Goal: Information Seeking & Learning: Find specific fact

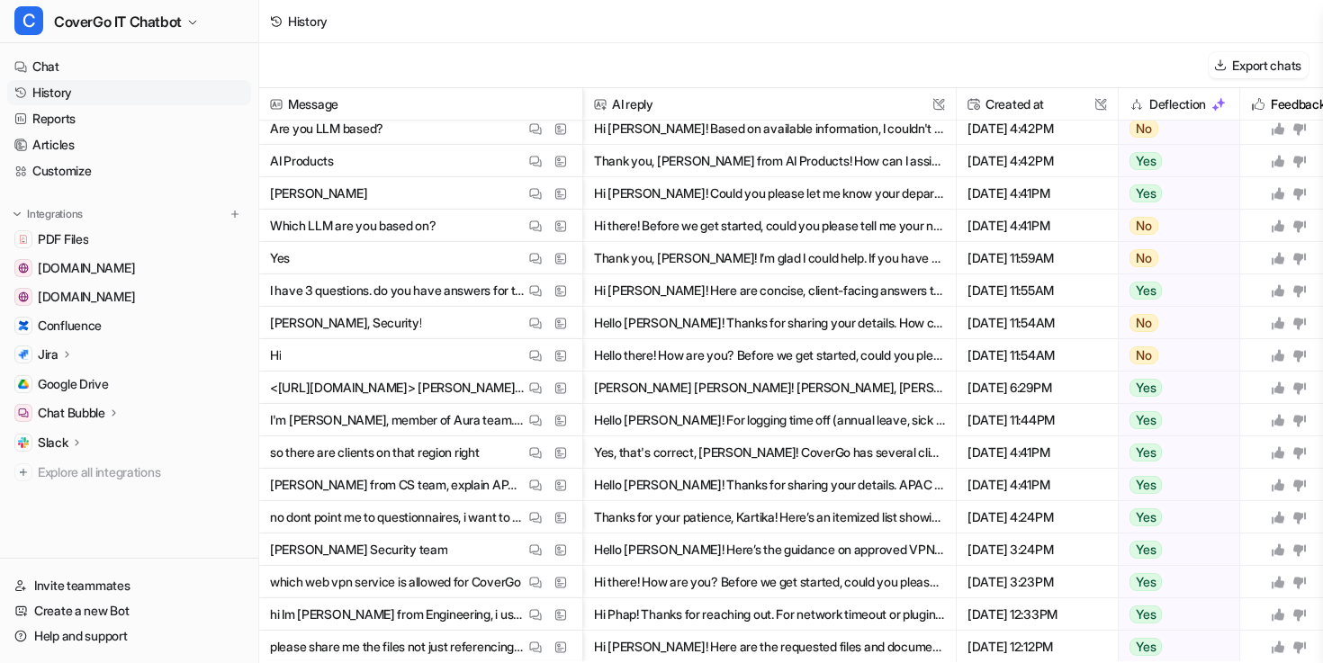
scroll to position [400, 0]
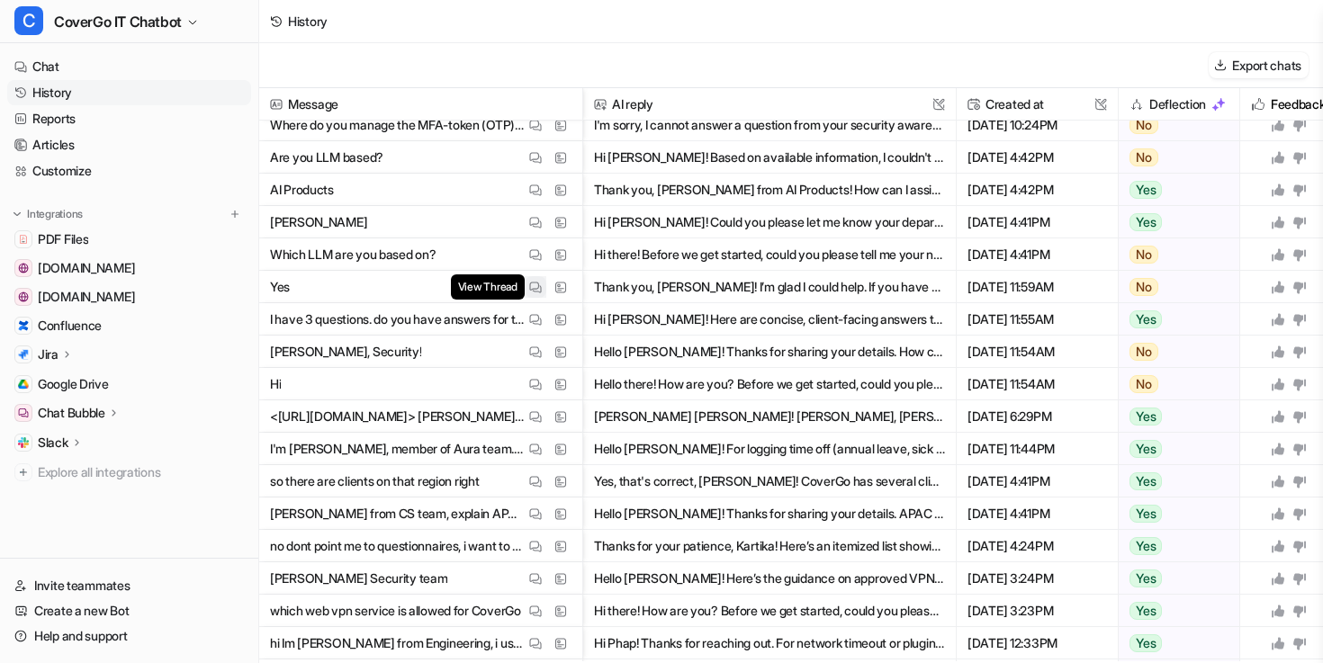
click at [534, 281] on img at bounding box center [535, 287] width 13 height 13
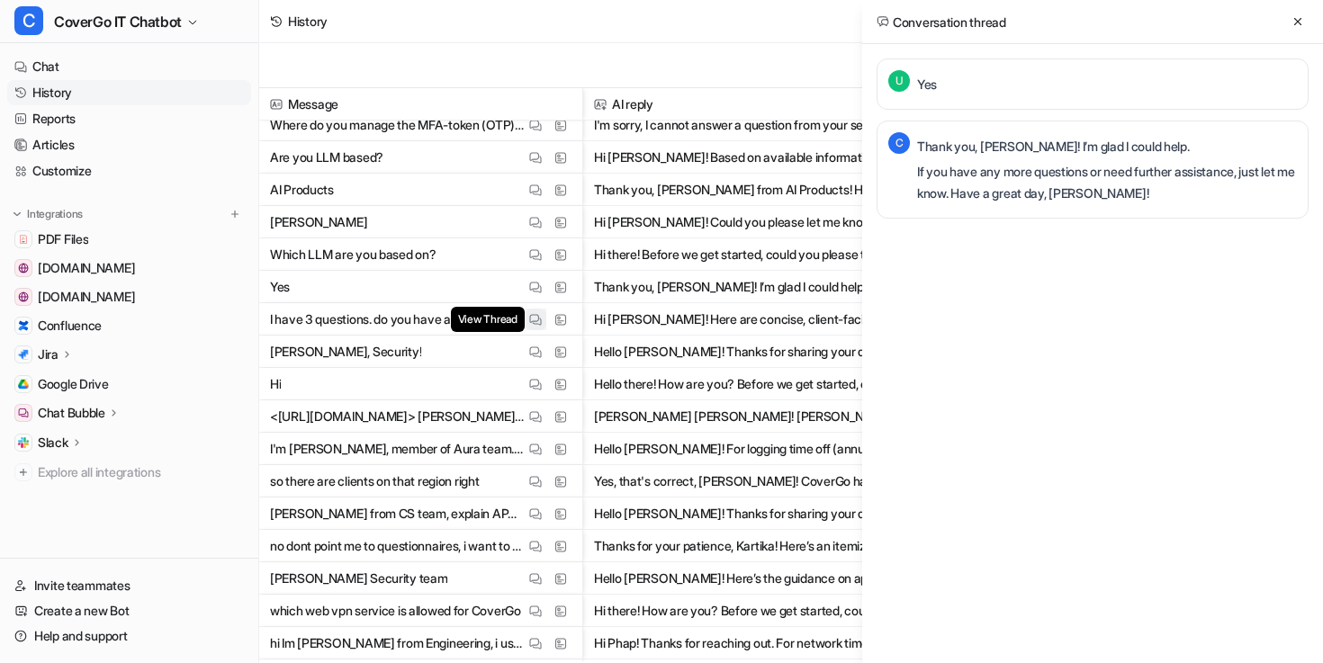
click at [532, 319] on img at bounding box center [535, 319] width 13 height 13
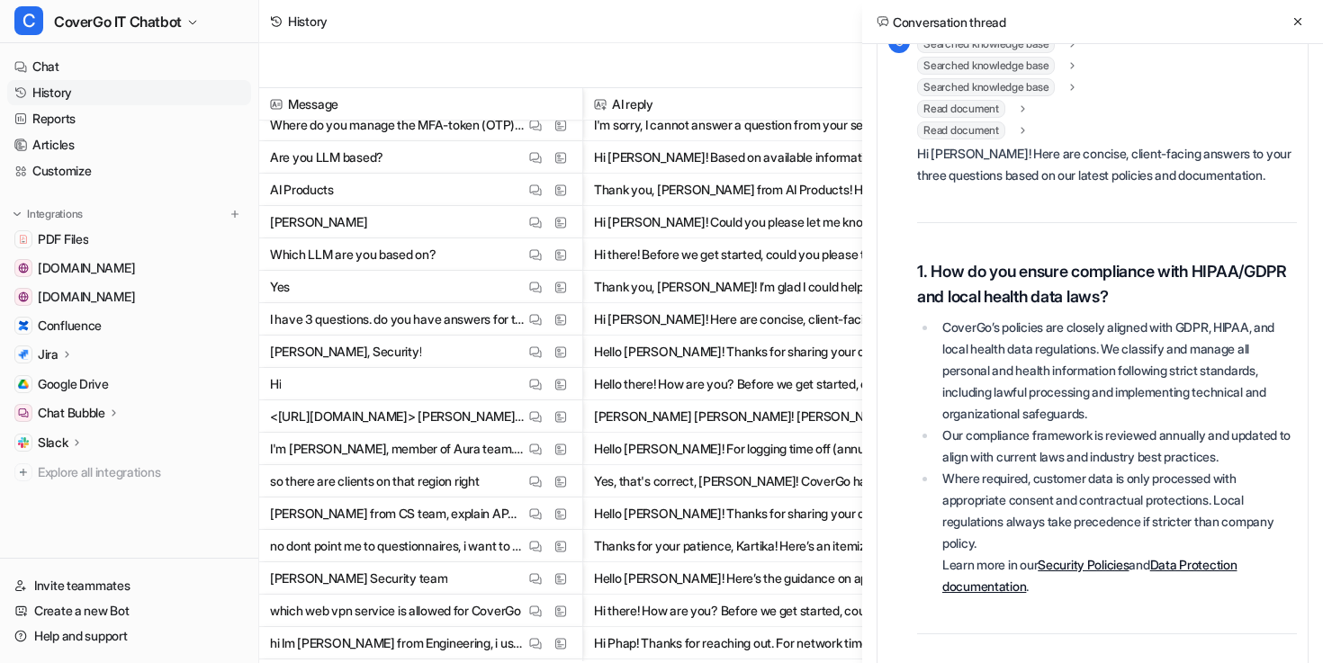
scroll to position [224, 0]
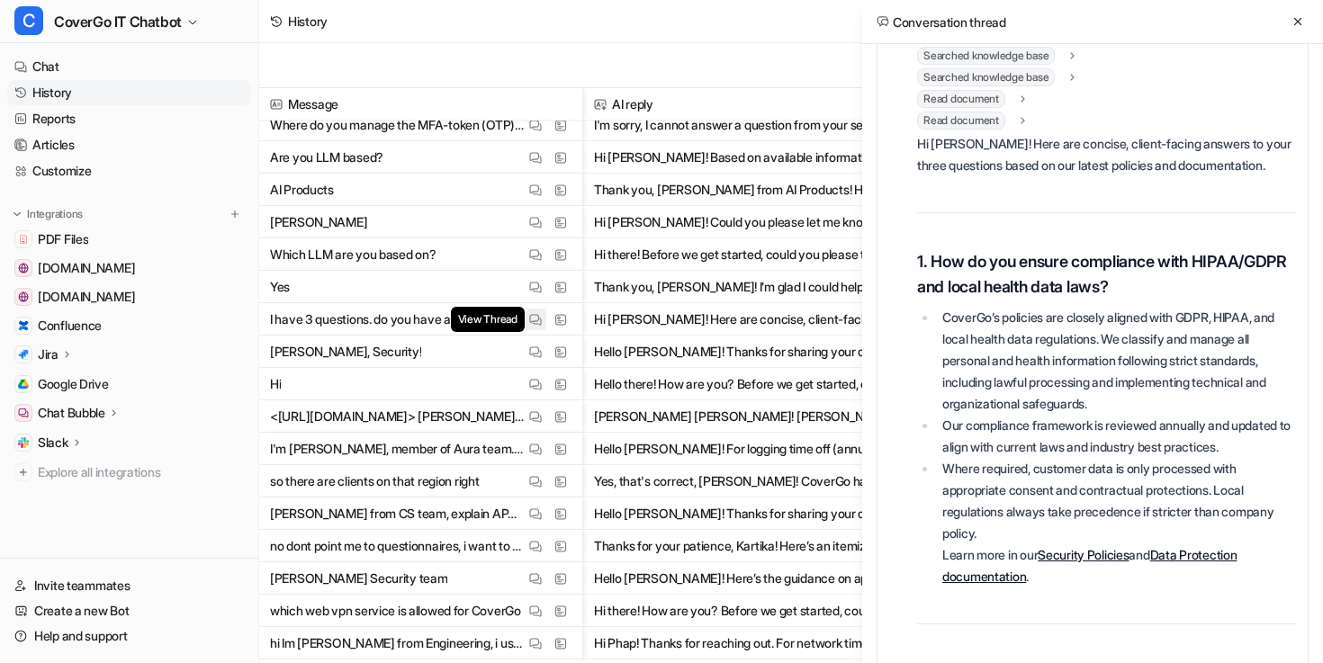
click at [536, 318] on img at bounding box center [535, 319] width 13 height 13
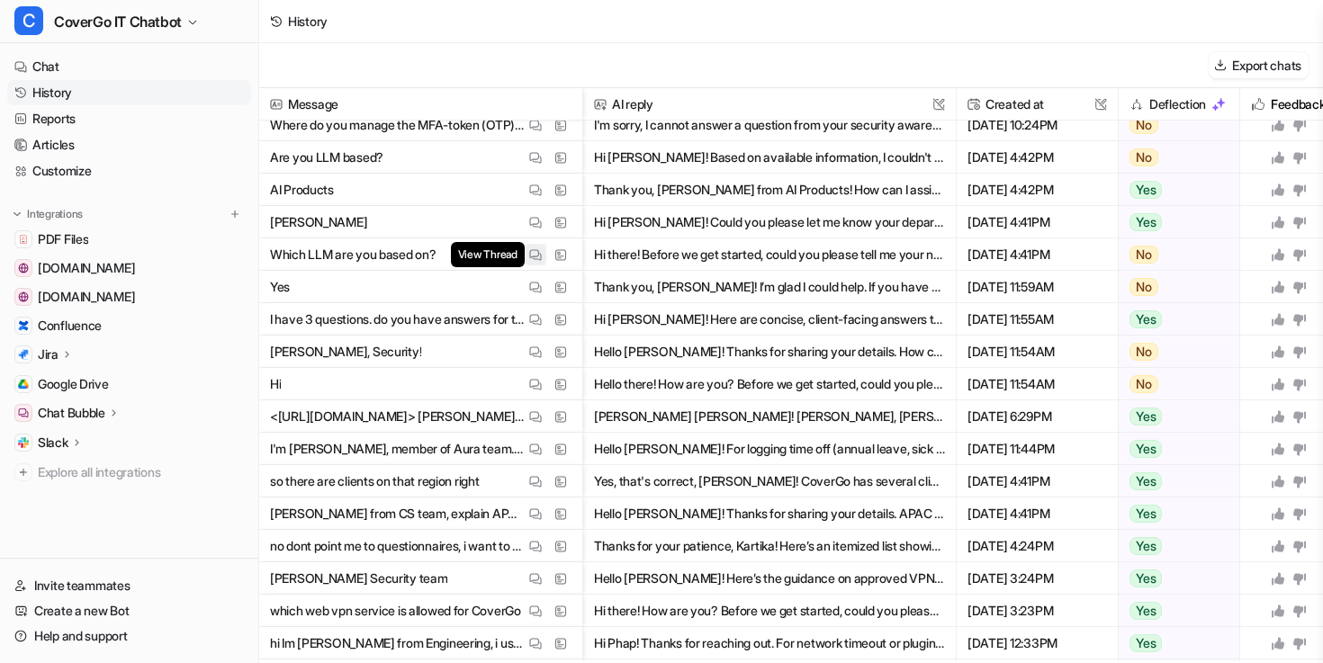
click at [539, 256] on img at bounding box center [535, 254] width 13 height 13
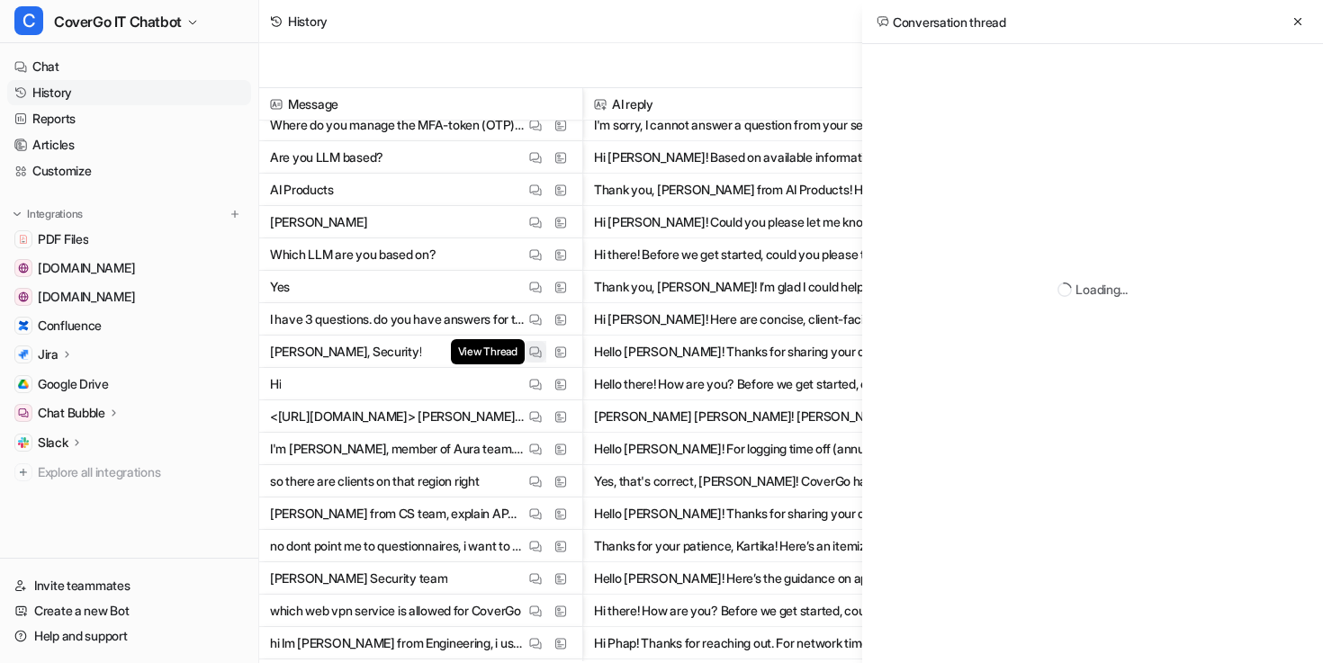
scroll to position [0, 0]
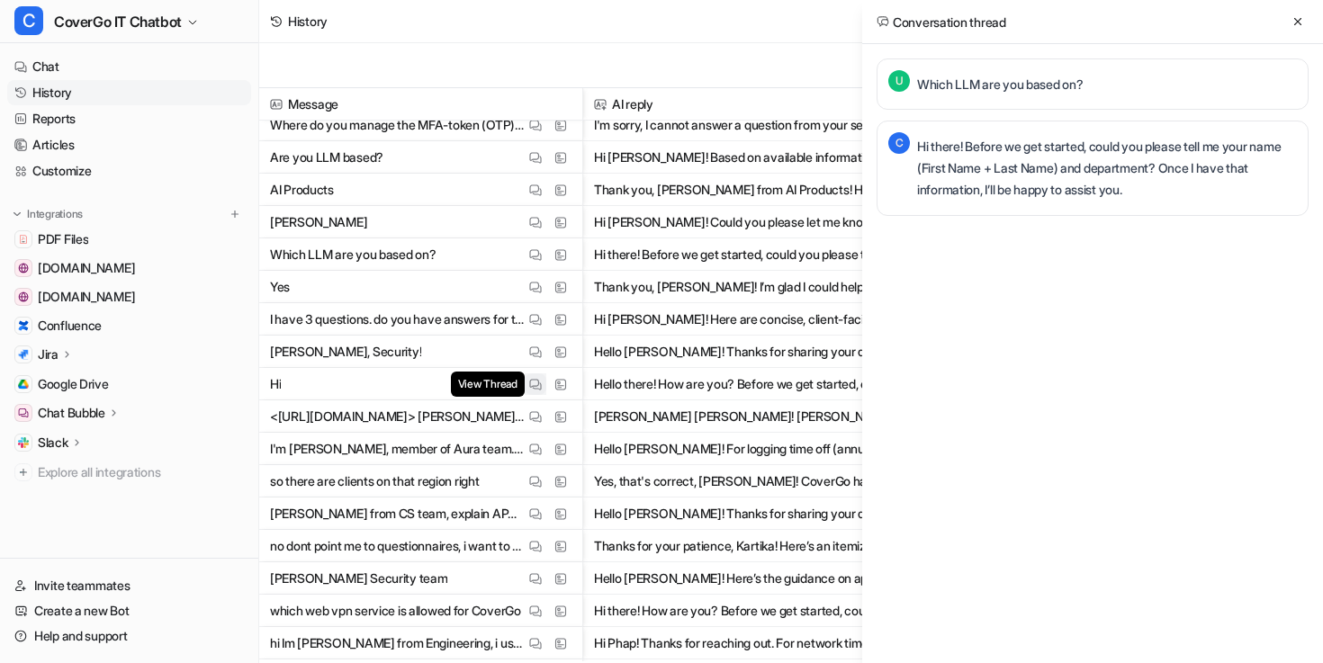
click at [532, 378] on img at bounding box center [535, 384] width 13 height 13
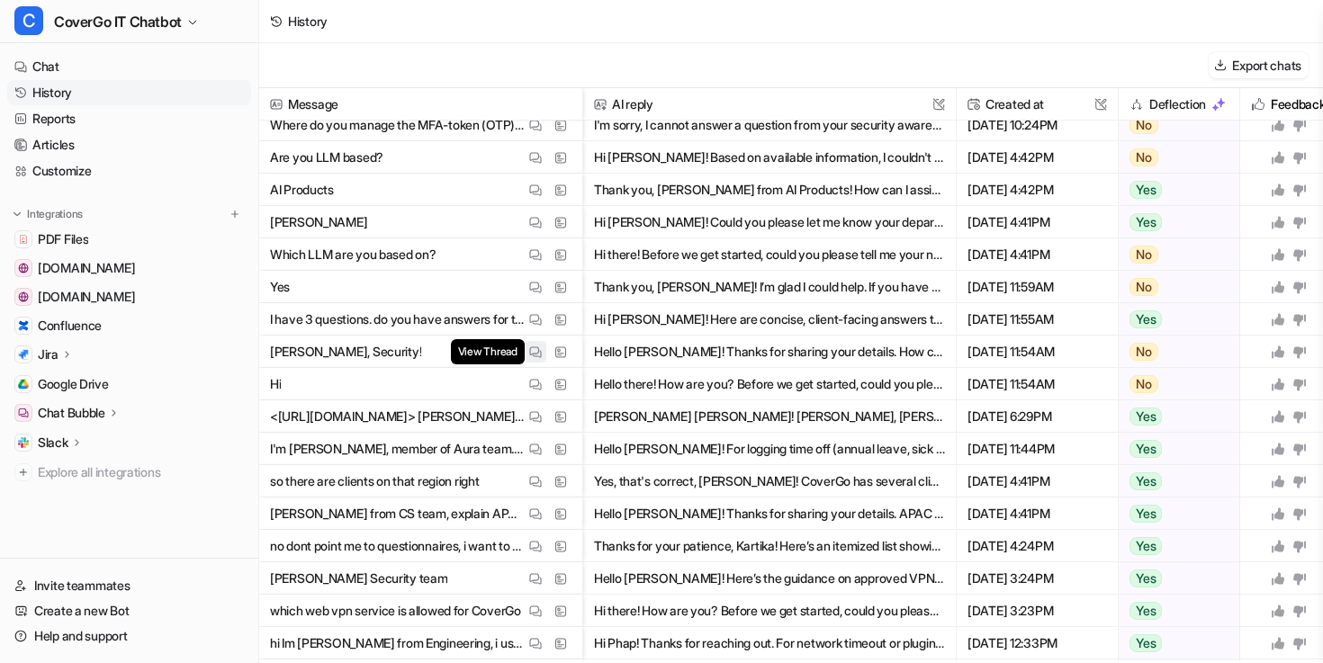
click at [540, 346] on img at bounding box center [535, 352] width 13 height 13
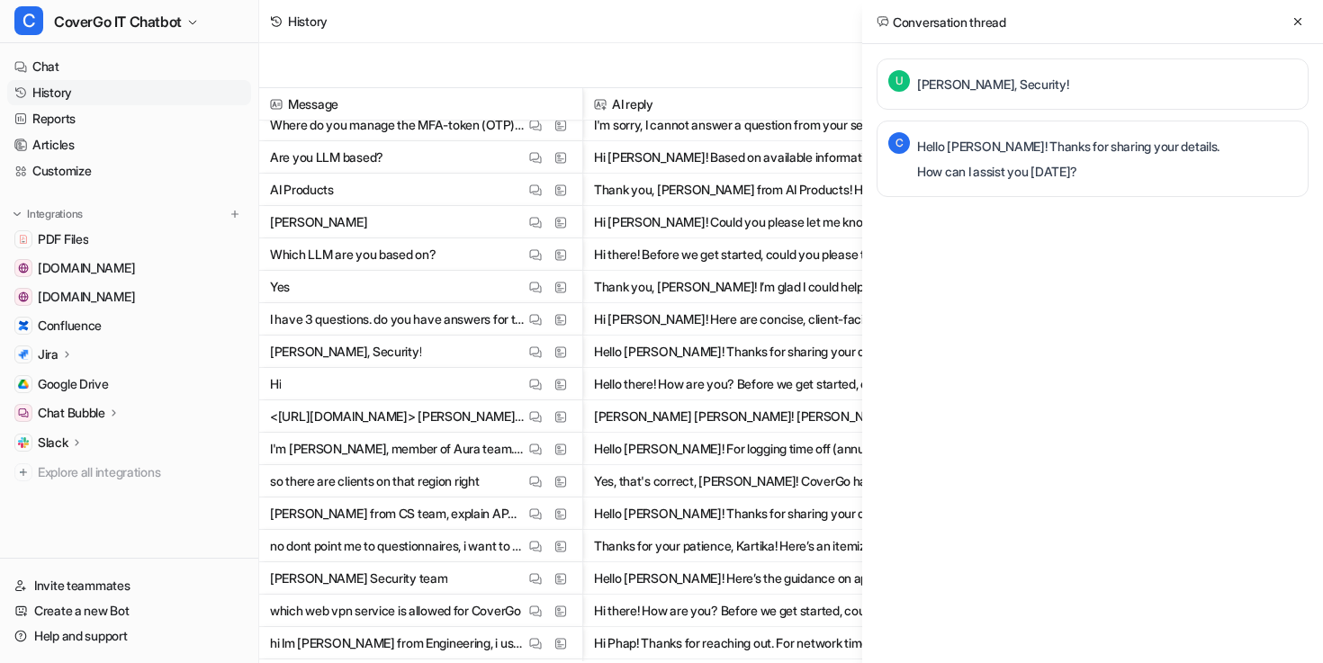
click at [522, 387] on span "Hi View Thread View Sources" at bounding box center [420, 384] width 309 height 32
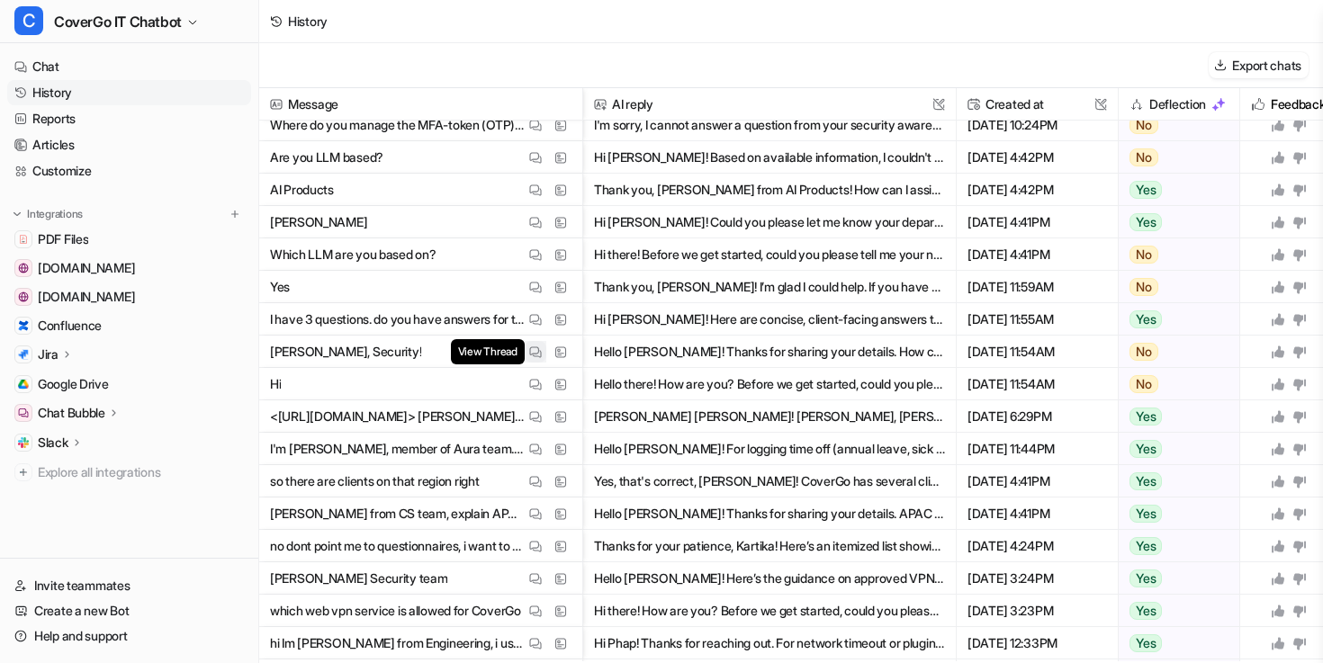
click at [530, 355] on img at bounding box center [535, 352] width 13 height 13
click at [541, 319] on img at bounding box center [535, 319] width 13 height 13
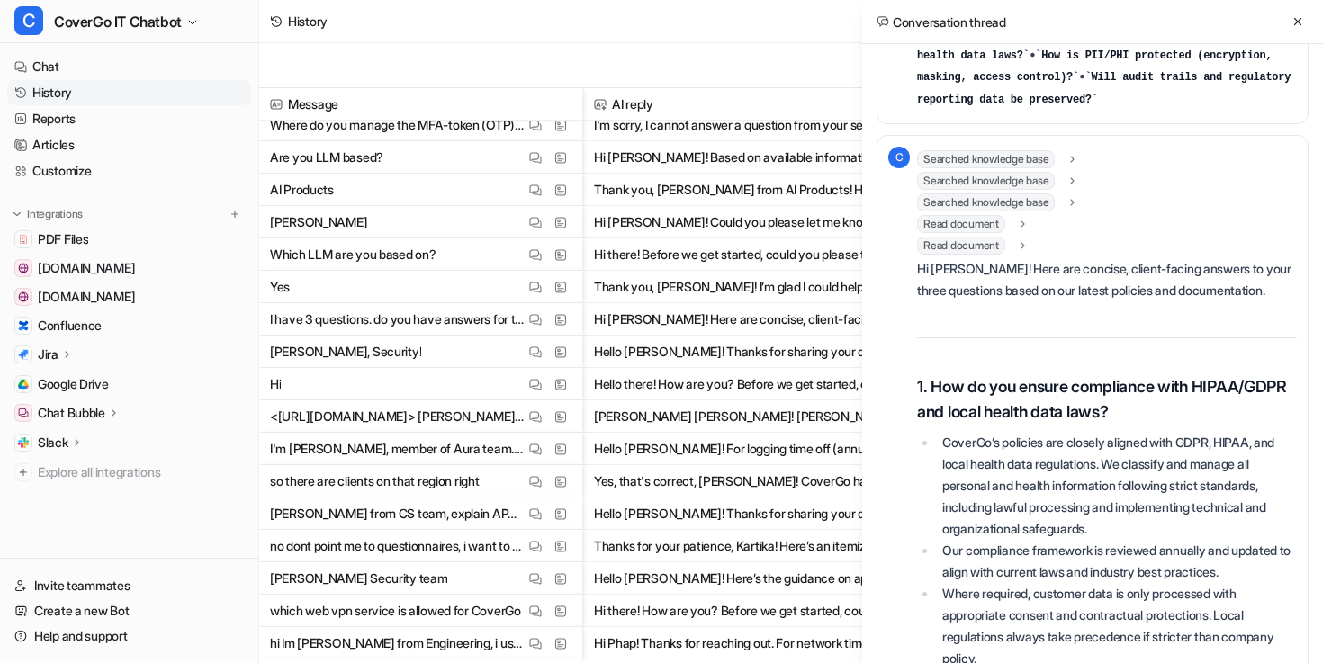
scroll to position [116, 0]
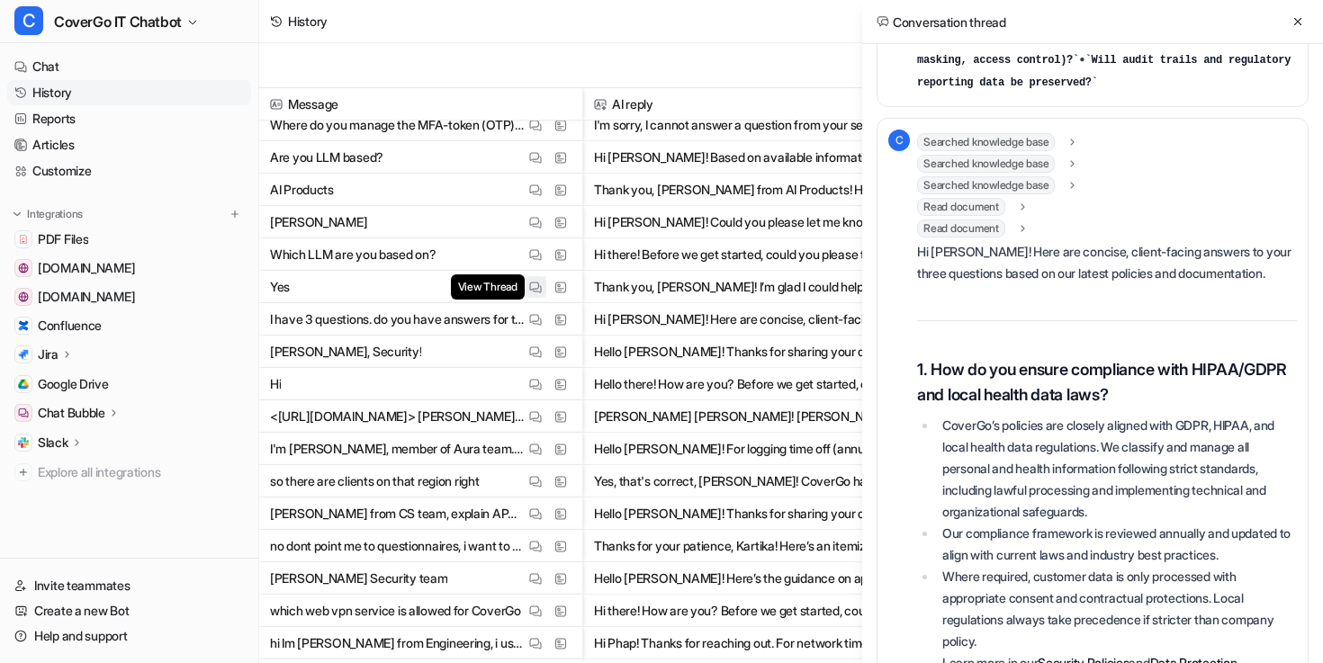
click at [536, 286] on img at bounding box center [535, 287] width 13 height 13
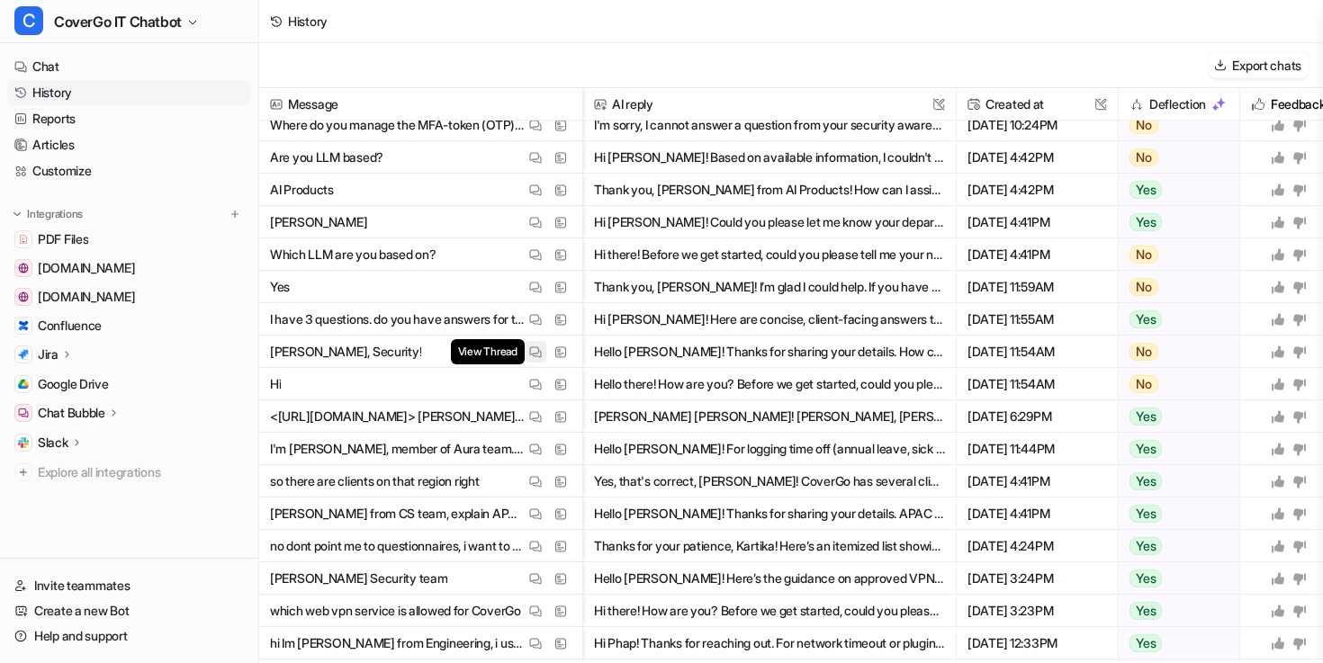
click at [535, 354] on img at bounding box center [535, 352] width 13 height 13
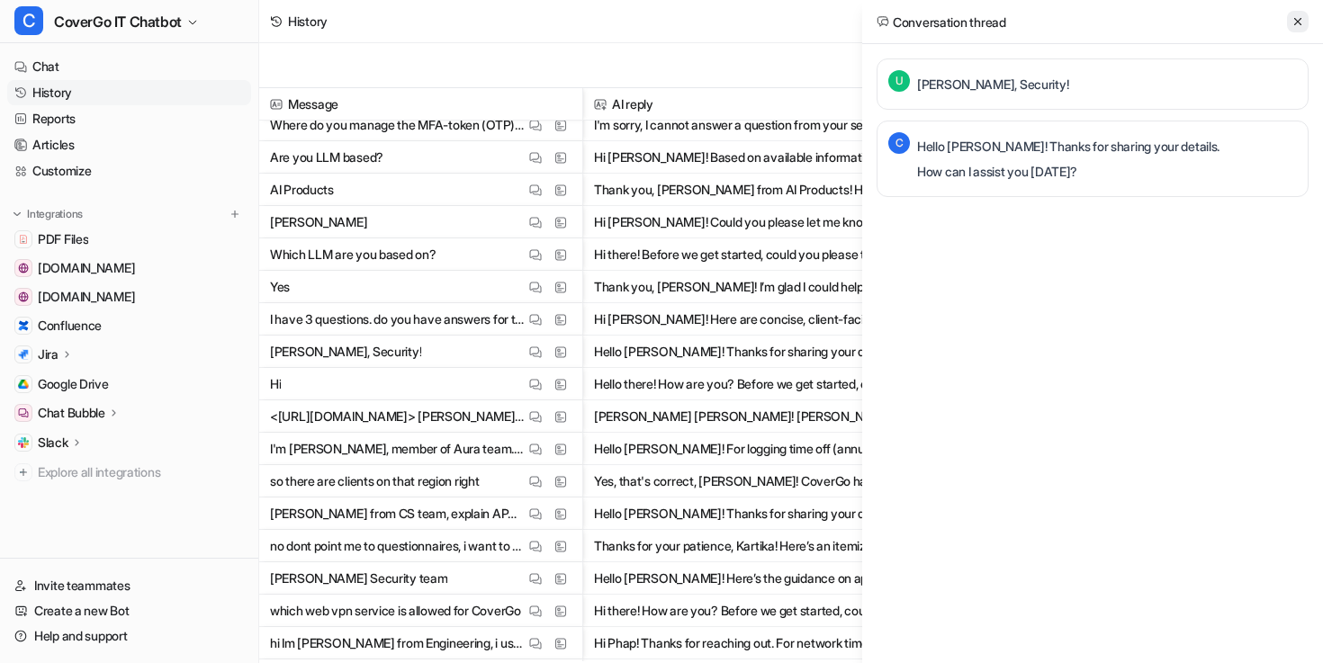
click at [1297, 18] on icon at bounding box center [1297, 21] width 13 height 13
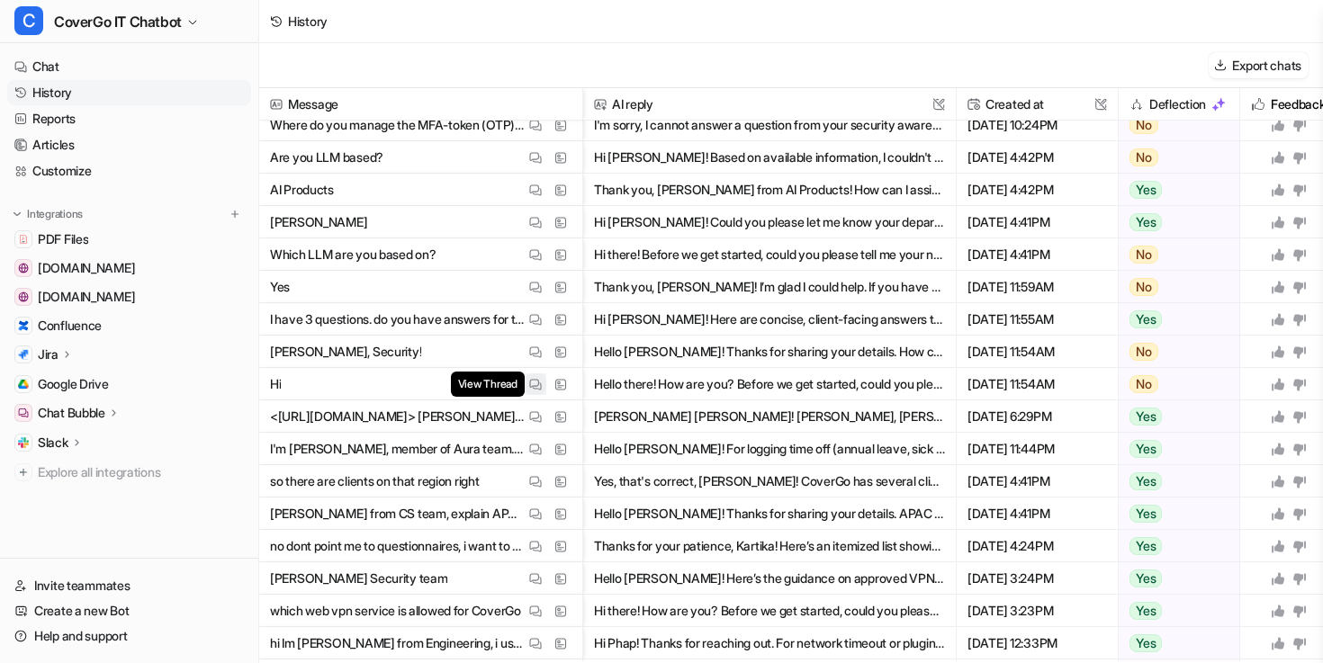
click at [538, 389] on img at bounding box center [535, 384] width 13 height 13
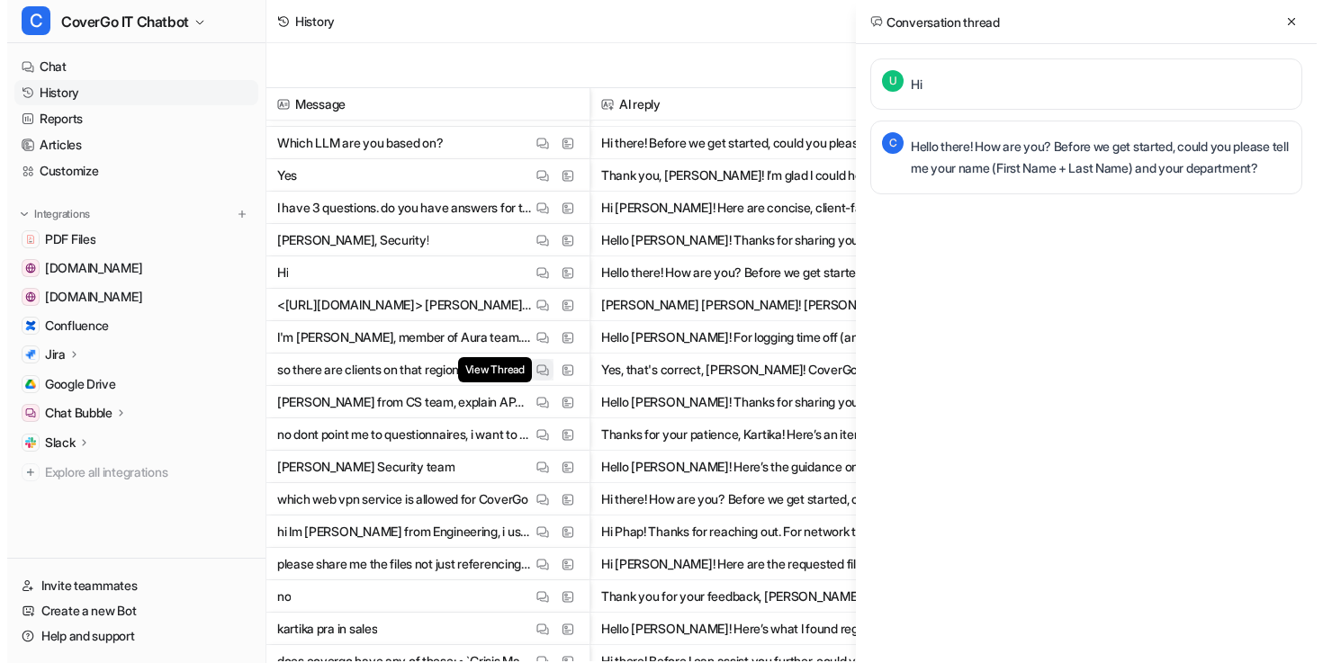
scroll to position [539, 0]
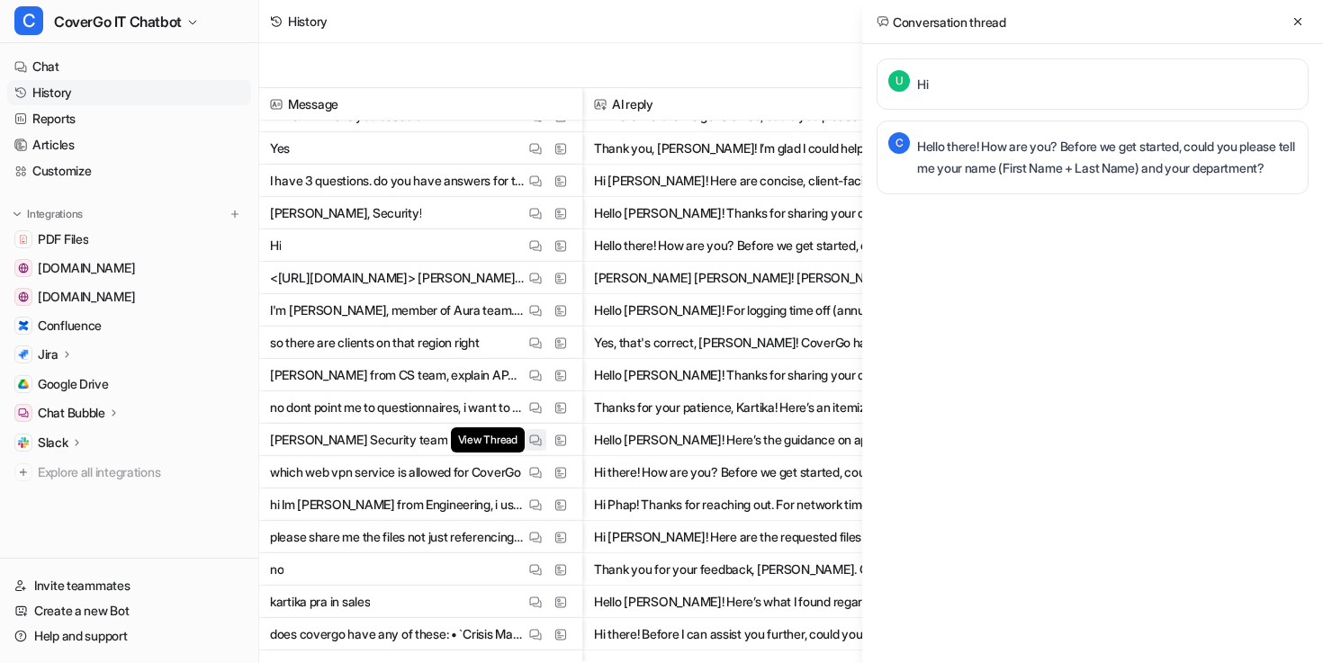
click at [538, 434] on img at bounding box center [535, 440] width 13 height 13
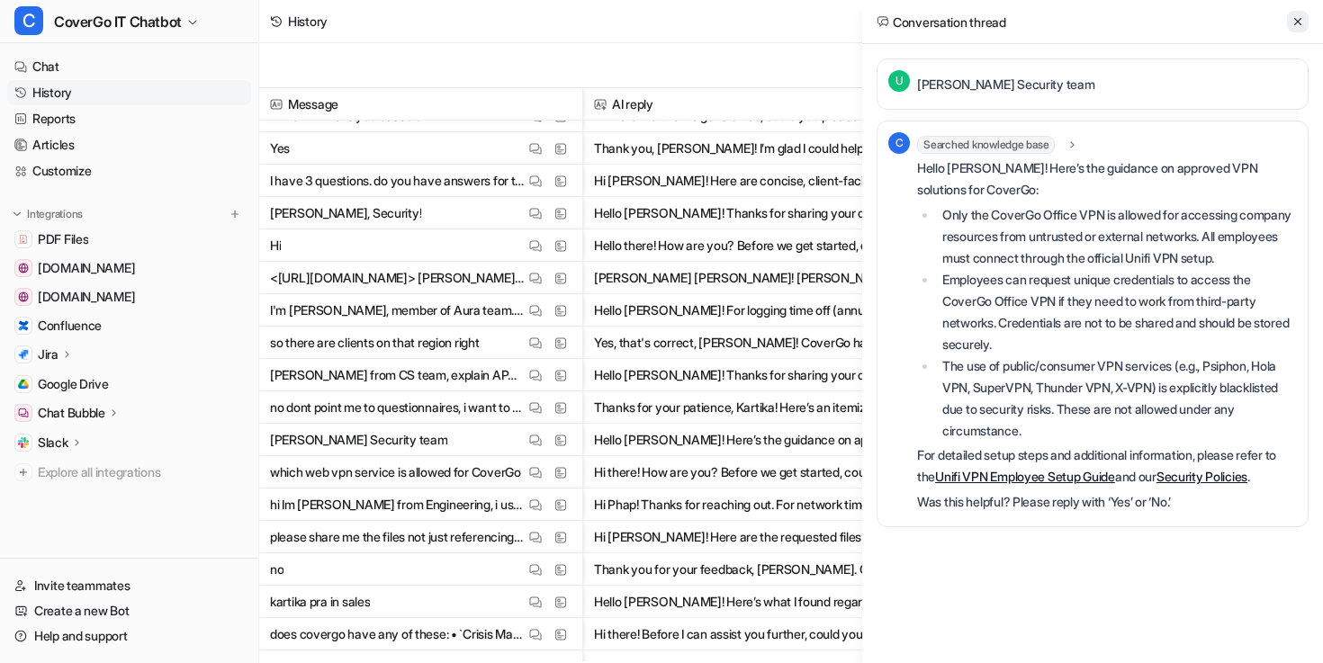
click at [1304, 22] on button at bounding box center [1298, 22] width 22 height 22
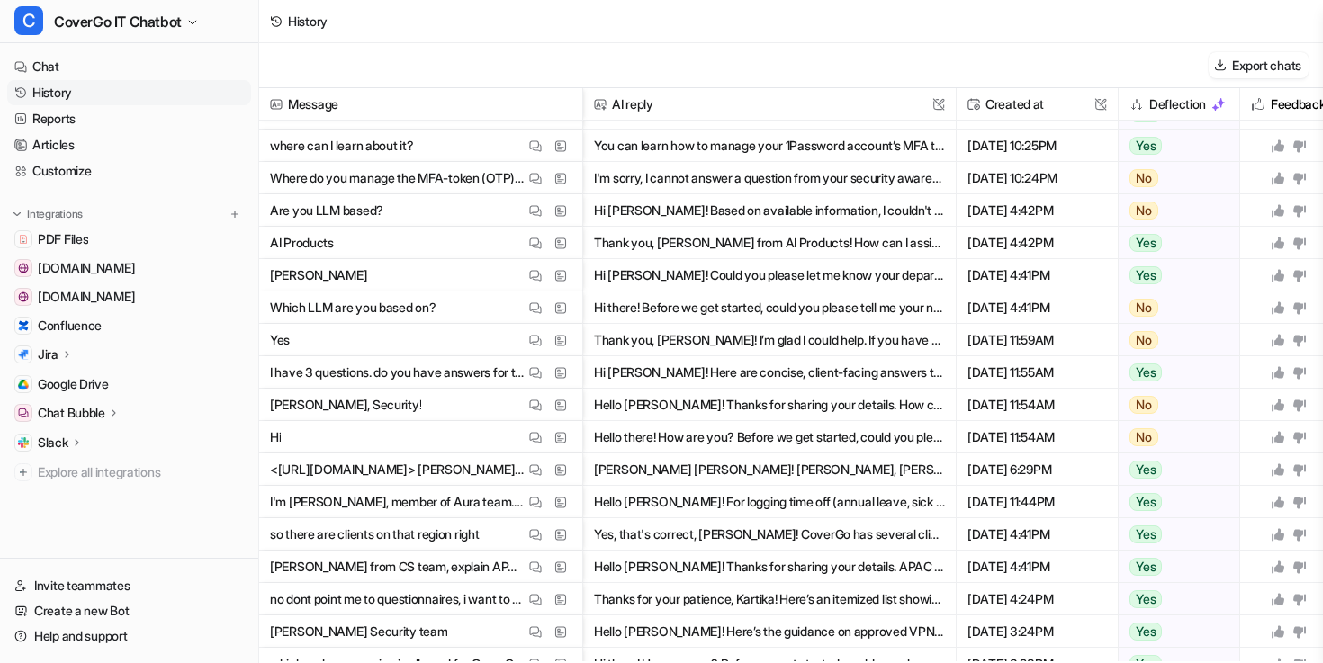
scroll to position [341, 0]
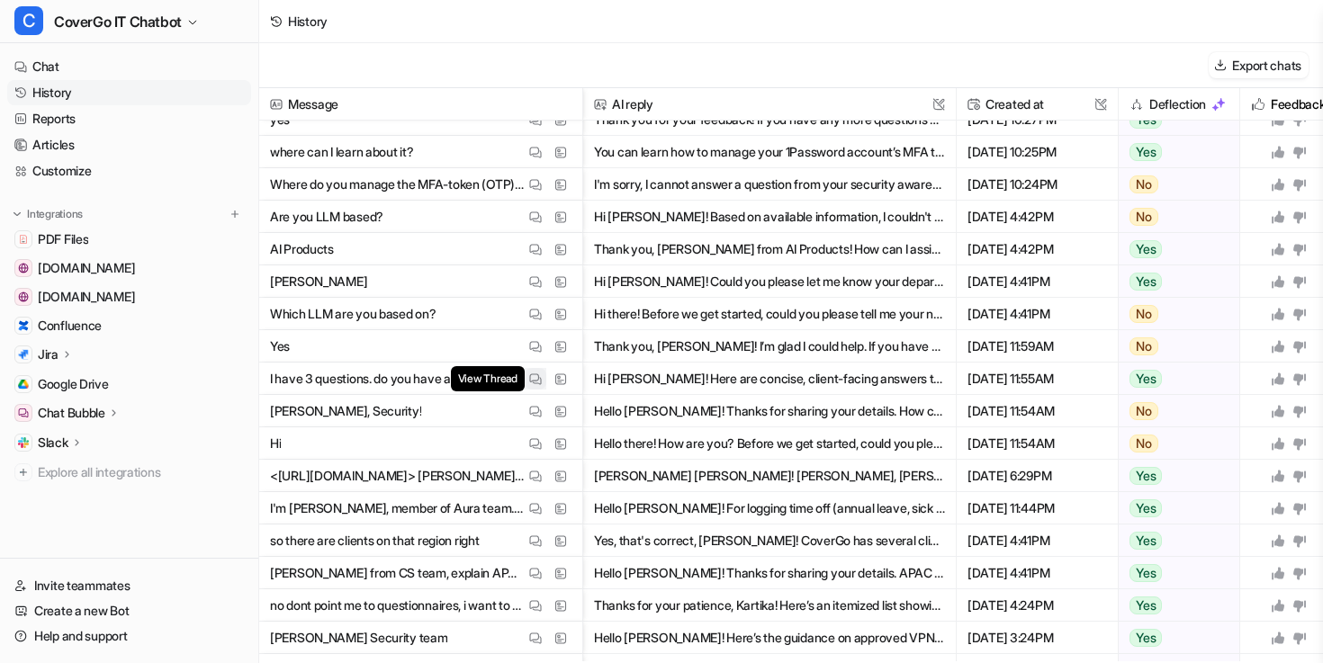
click at [529, 379] on img at bounding box center [535, 379] width 13 height 13
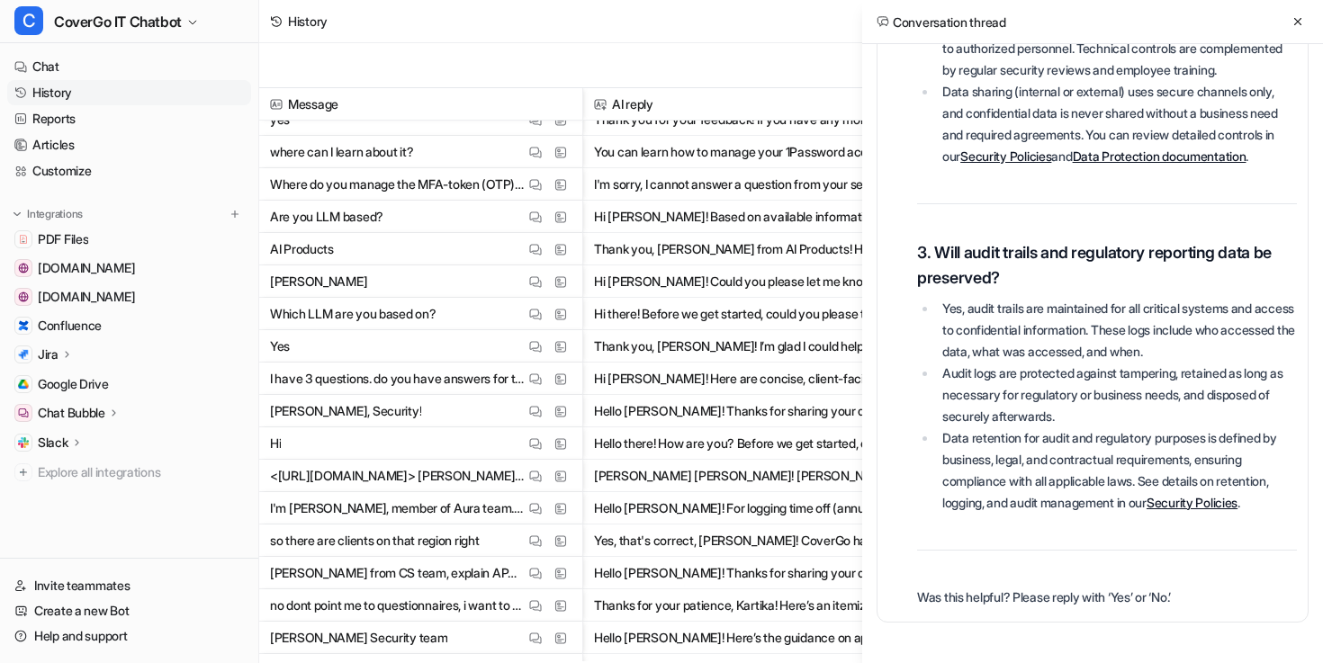
scroll to position [1079, 0]
click at [1315, 31] on div "Conversation thread" at bounding box center [1092, 22] width 461 height 44
click at [1297, 19] on icon at bounding box center [1297, 21] width 13 height 13
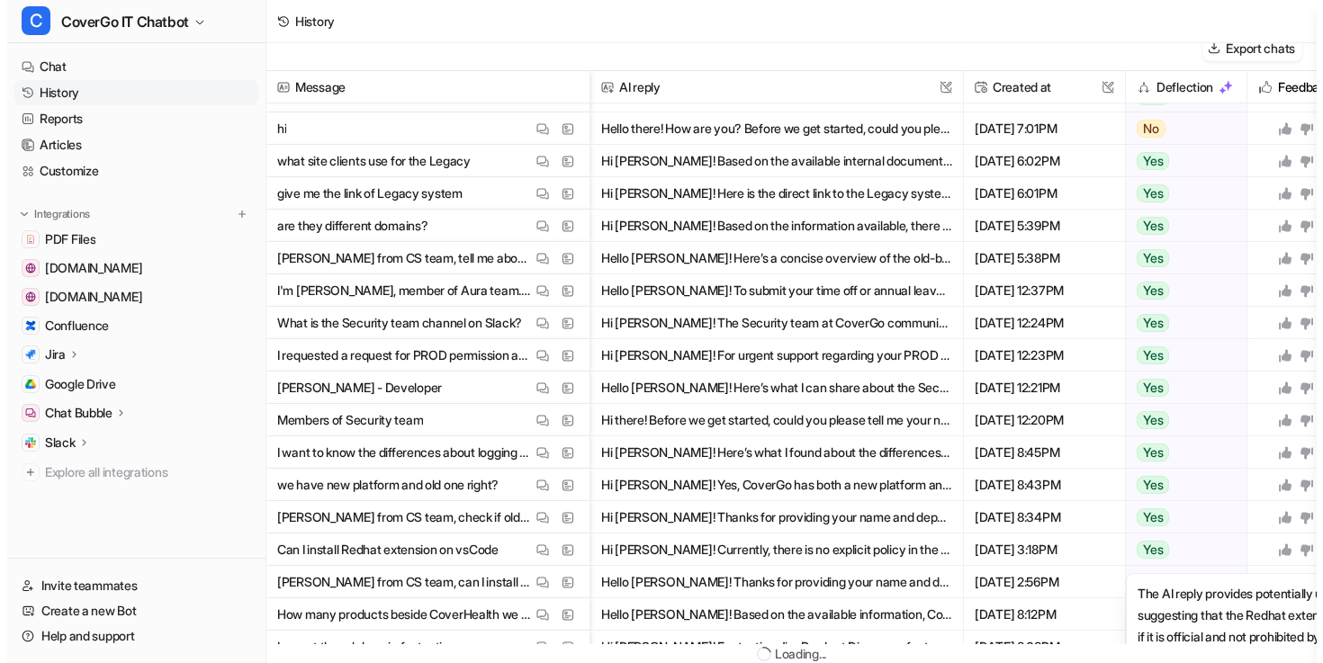
scroll to position [0, 0]
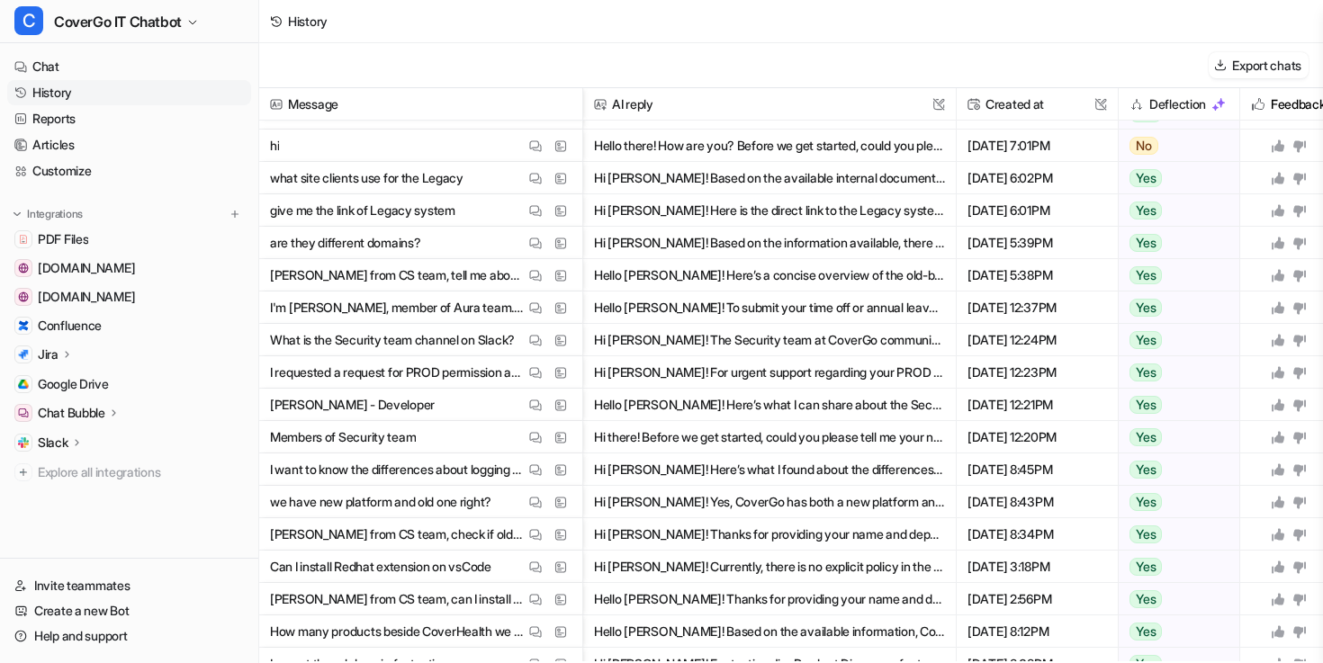
drag, startPoint x: 270, startPoint y: 561, endPoint x: 1087, endPoint y: 524, distance: 817.9
click at [1087, 521] on div "Message AI reply This field cannot be modified Created at This field cannot be …" at bounding box center [791, 374] width 1064 height 573
drag, startPoint x: 1211, startPoint y: 567, endPoint x: 669, endPoint y: 554, distance: 542.7
click at [0, 0] on div "Can I install Redhat extension on vsCode View Thread View Sources Hi [PERSON_NA…" at bounding box center [0, 0] width 0 height 0
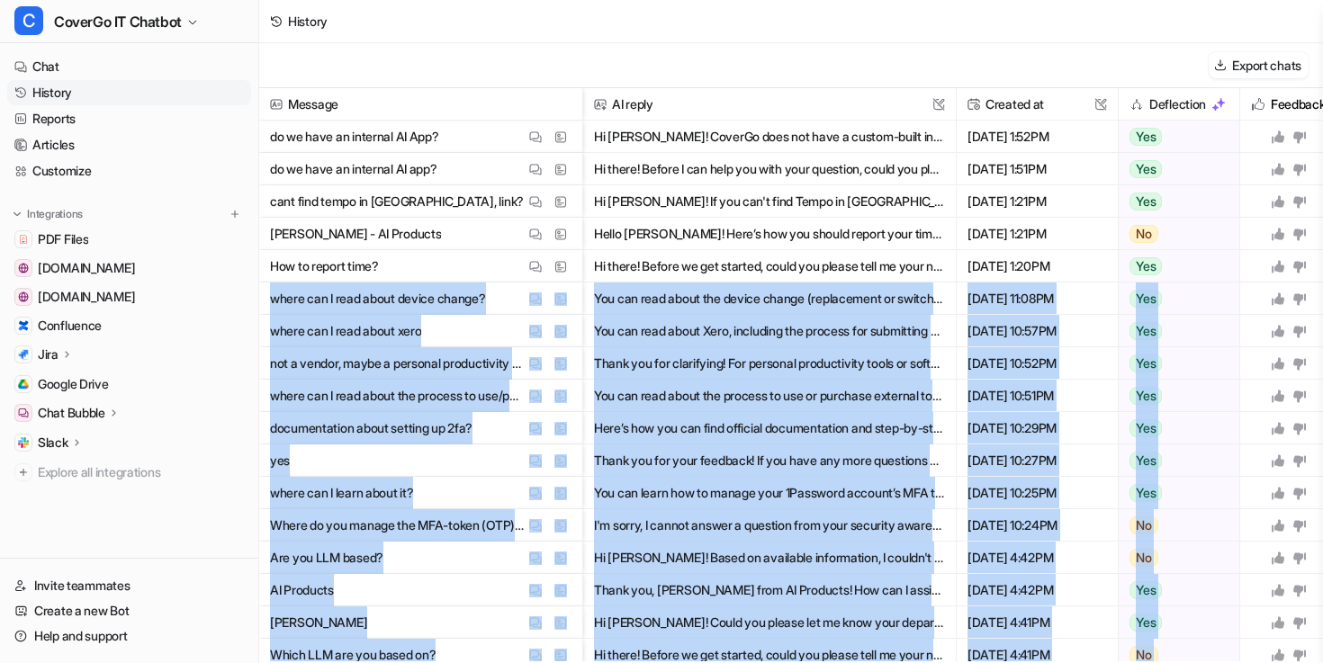
drag, startPoint x: 1110, startPoint y: 574, endPoint x: 270, endPoint y: 295, distance: 885.5
copy div "where can I read about device change? View Thread View Sources You can read abo…"
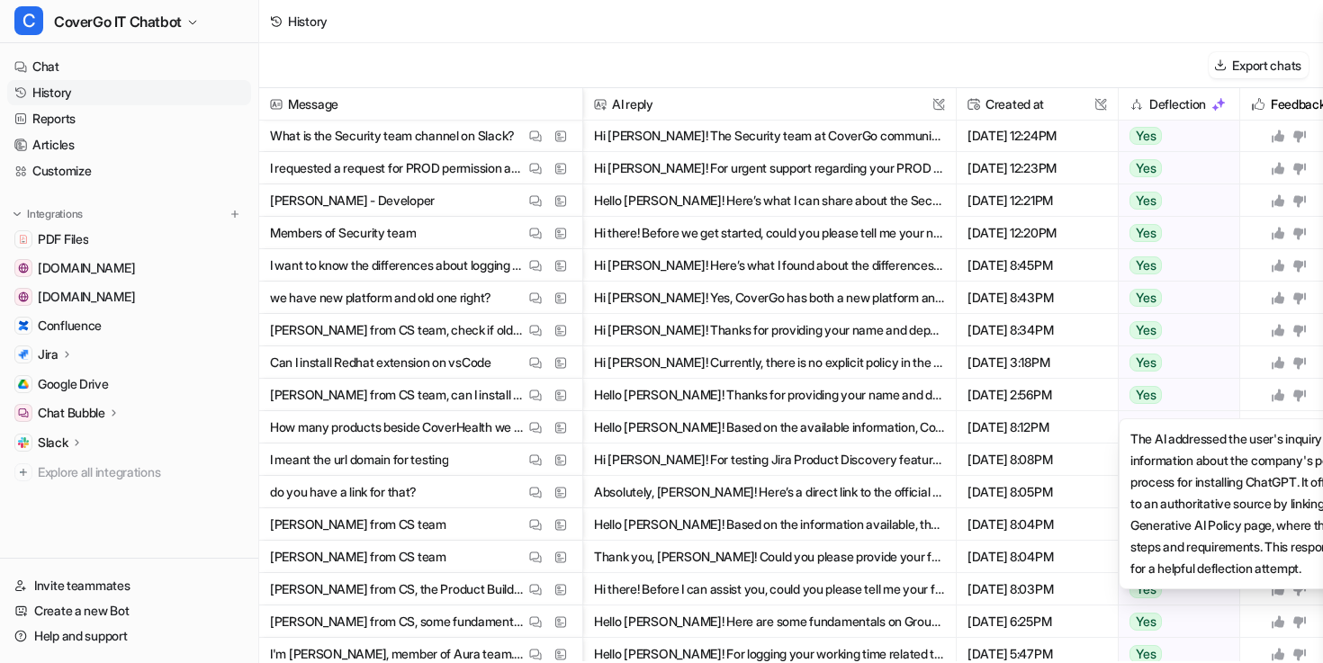
scroll to position [2274, 0]
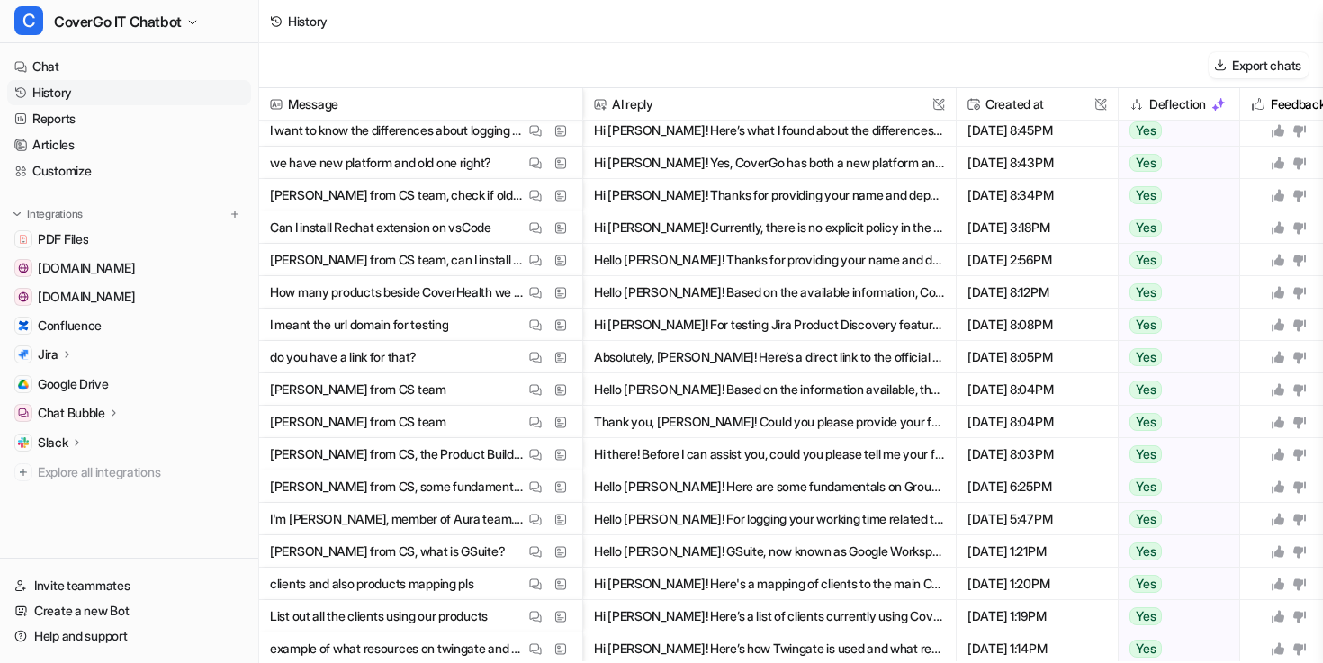
drag, startPoint x: 1188, startPoint y: 226, endPoint x: 327, endPoint y: 222, distance: 861.1
click at [0, 0] on div "Can I install Redhat extension on vsCode View Thread View Sources Hi [PERSON_NA…" at bounding box center [0, 0] width 0 height 0
drag, startPoint x: 939, startPoint y: 228, endPoint x: 283, endPoint y: 220, distance: 656.9
click at [301, 202] on div "Message AI reply This field cannot be modified Created at This field cannot be …" at bounding box center [791, 374] width 1064 height 573
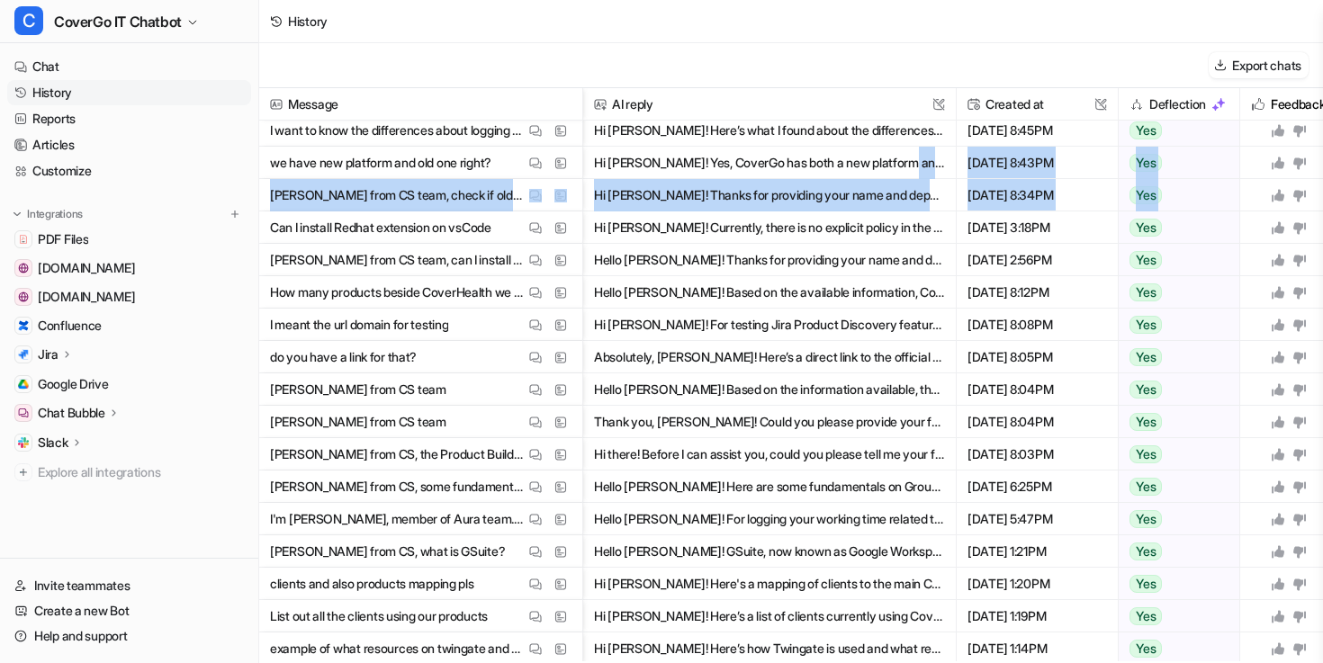
drag, startPoint x: 269, startPoint y: 220, endPoint x: 919, endPoint y: 178, distance: 651.0
click at [919, 172] on div "Message AI reply This field cannot be modified Created at This field cannot be …" at bounding box center [791, 374] width 1064 height 573
drag, startPoint x: 924, startPoint y: 232, endPoint x: 574, endPoint y: 223, distance: 350.1
click at [0, 0] on div "Can I install Redhat extension on vsCode View Thread View Sources Hi [PERSON_NA…" at bounding box center [0, 0] width 0 height 0
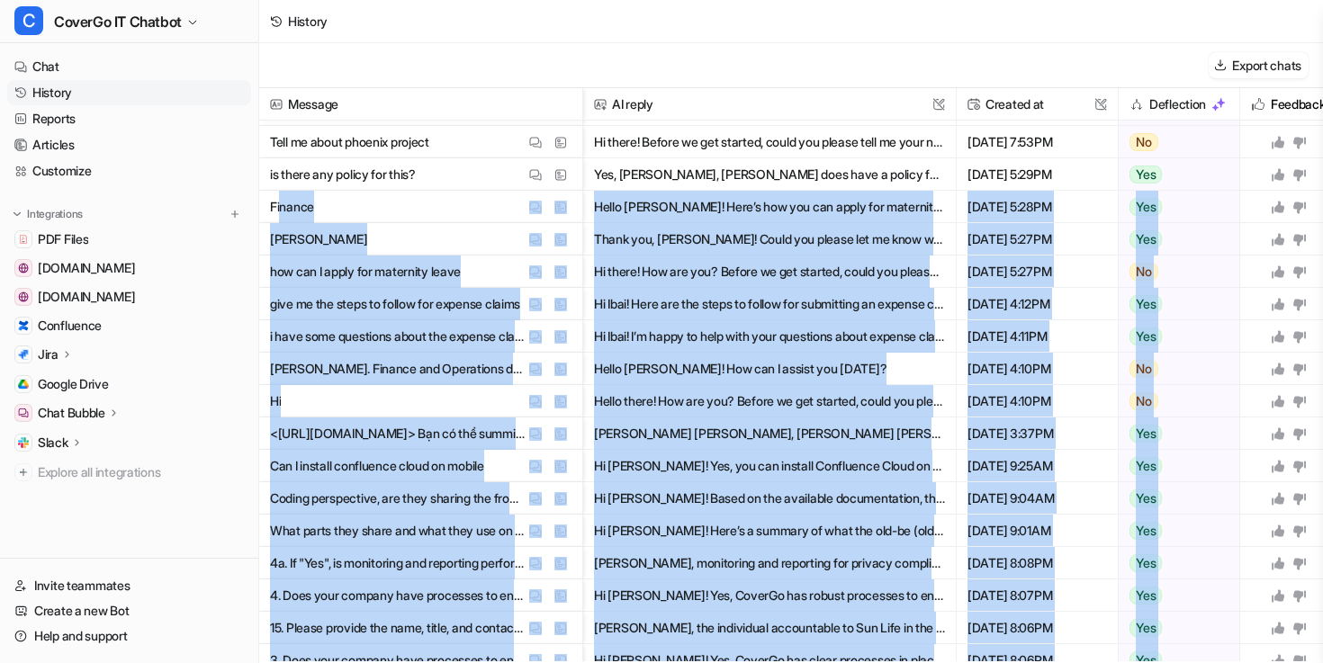
scroll to position [1225, 0]
drag, startPoint x: 900, startPoint y: 231, endPoint x: 273, endPoint y: 208, distance: 627.6
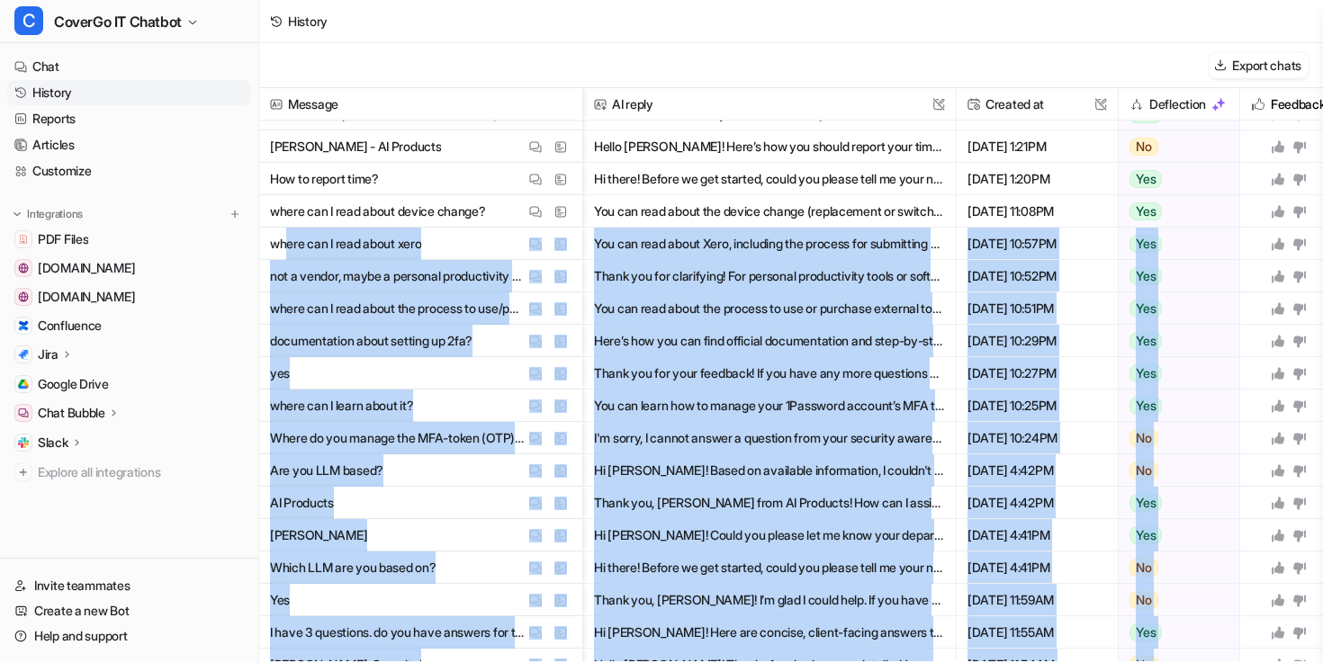
scroll to position [72, 0]
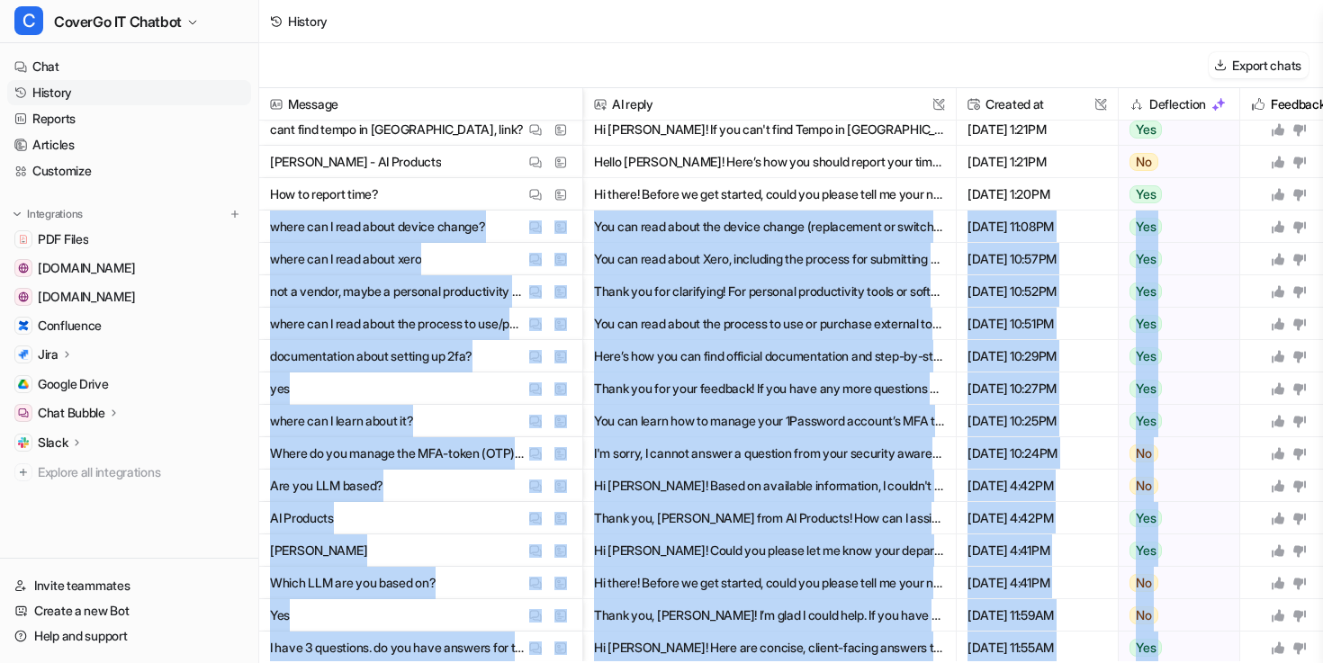
drag, startPoint x: 1104, startPoint y: 455, endPoint x: 264, endPoint y: 231, distance: 869.7
copy div "where can I read about device change? View Thread View Sources You can read abo…"
click at [540, 256] on img at bounding box center [535, 259] width 13 height 13
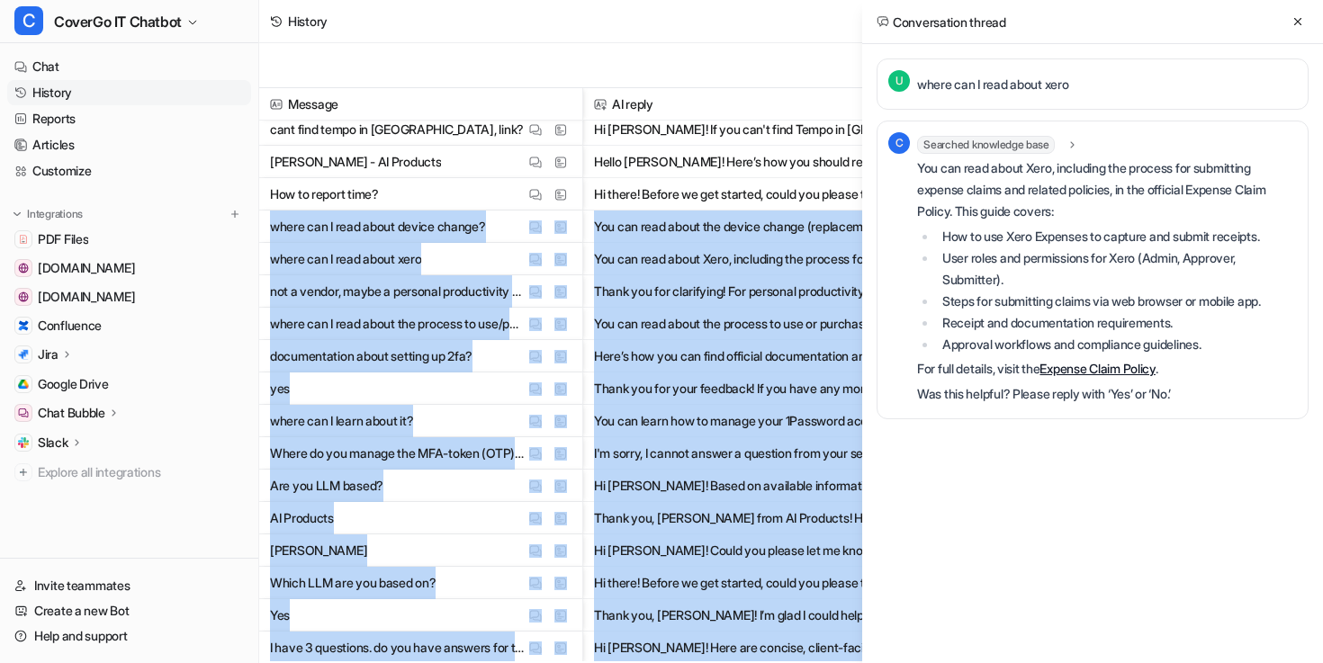
scroll to position [0, 0]
click at [534, 319] on img at bounding box center [535, 324] width 13 height 13
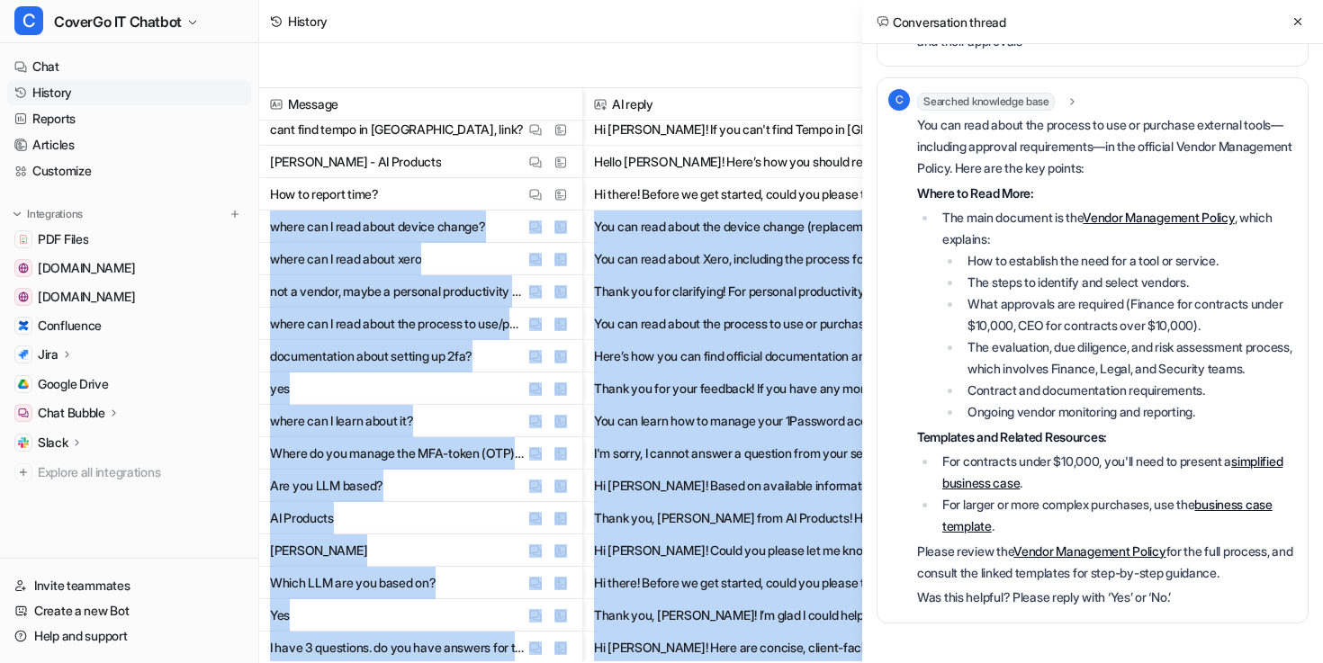
scroll to position [88, 0]
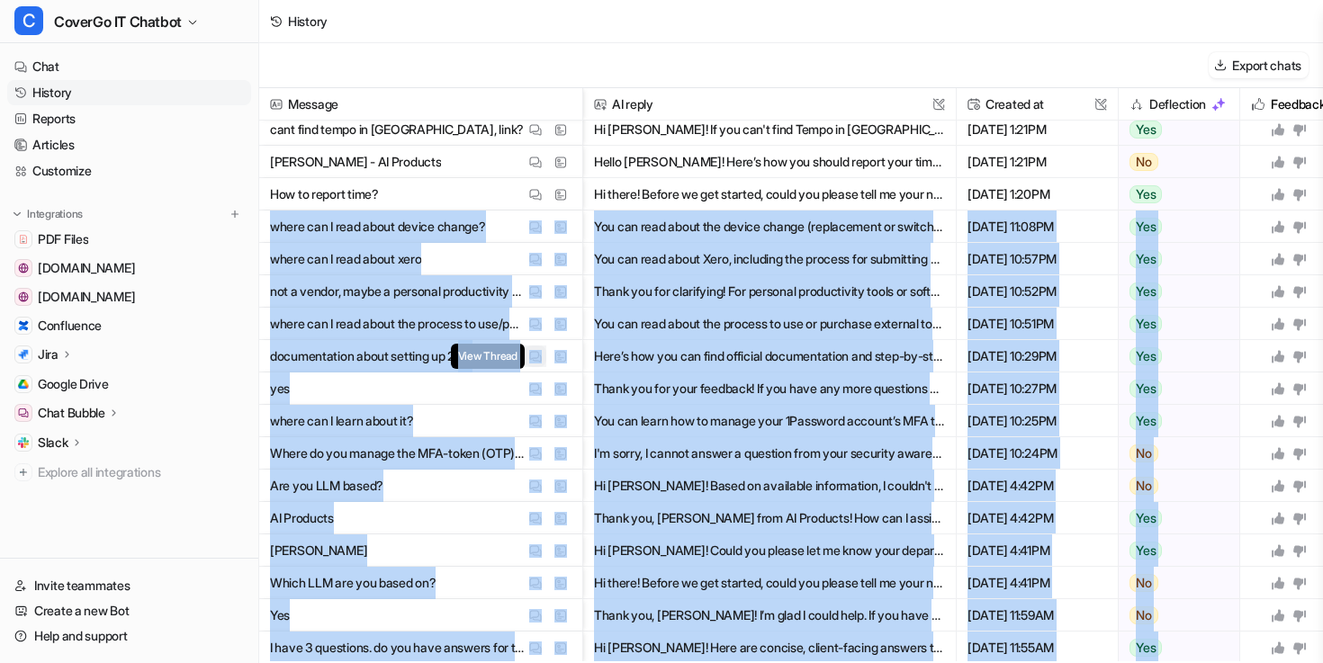
click at [535, 354] on img at bounding box center [535, 356] width 13 height 13
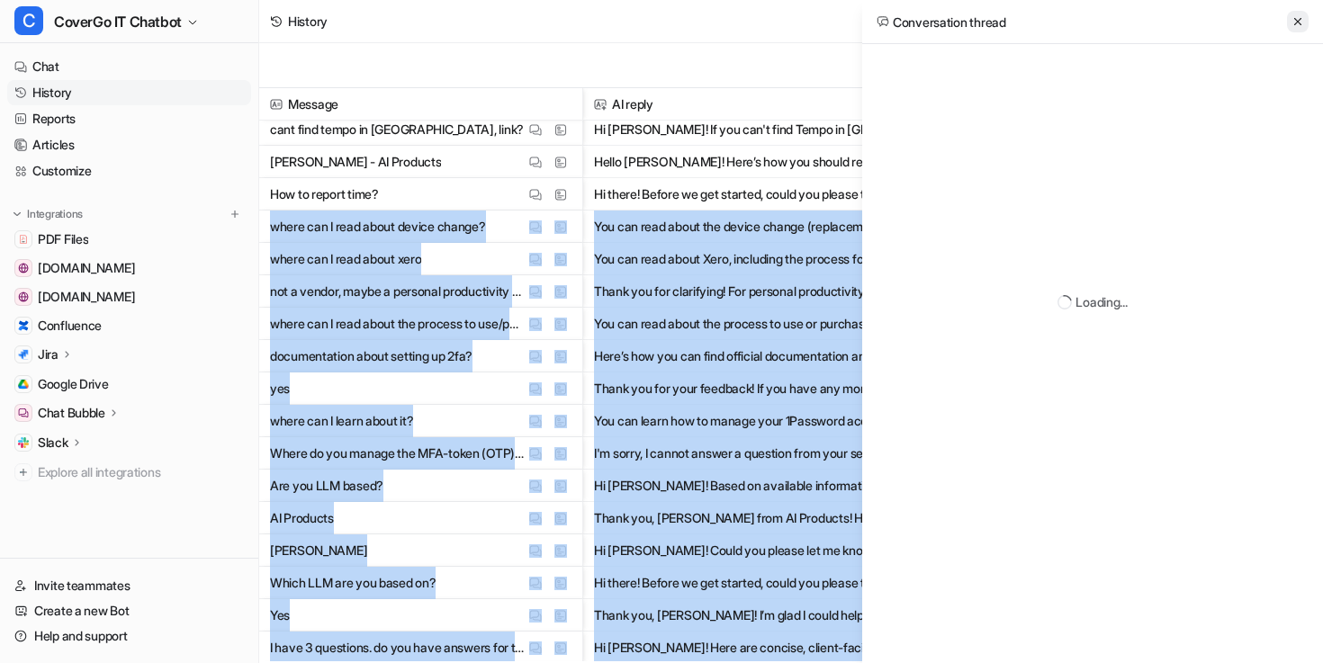
scroll to position [0, 0]
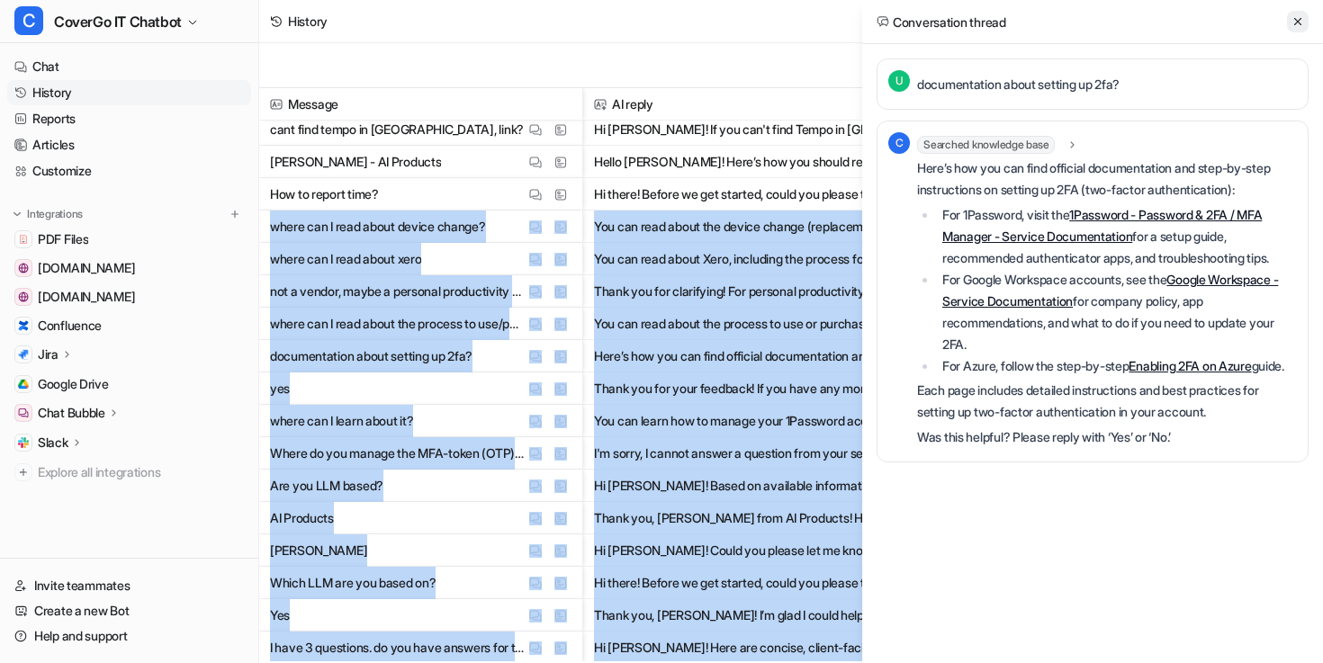
click at [1288, 23] on button at bounding box center [1298, 22] width 22 height 22
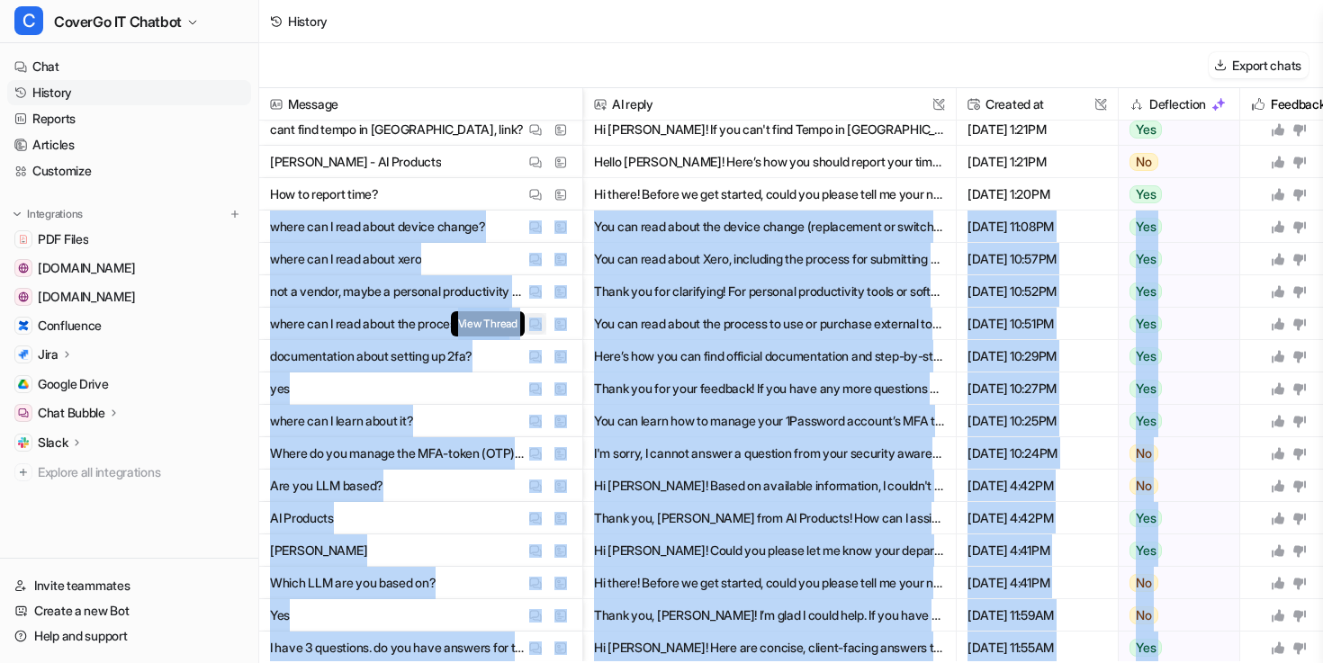
click at [536, 324] on img at bounding box center [535, 324] width 13 height 13
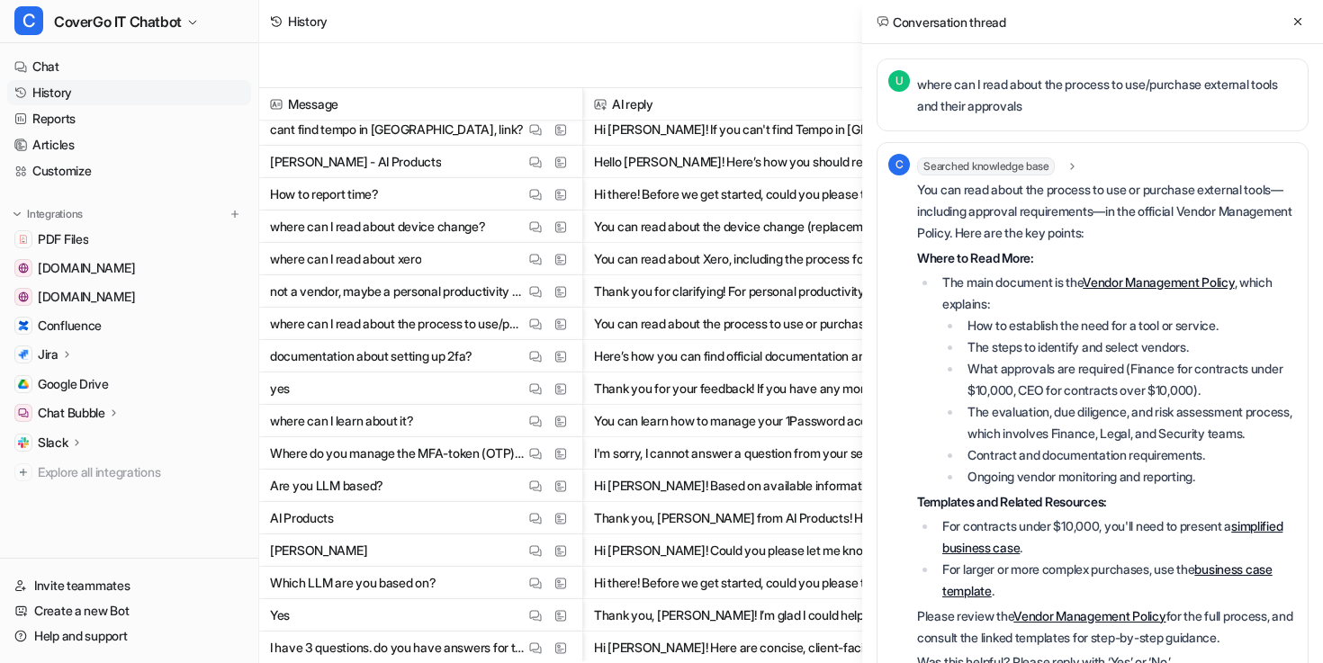
click at [1212, 300] on li "The main document is the Vendor Management Policy , which explains: How to esta…" at bounding box center [1117, 380] width 360 height 216
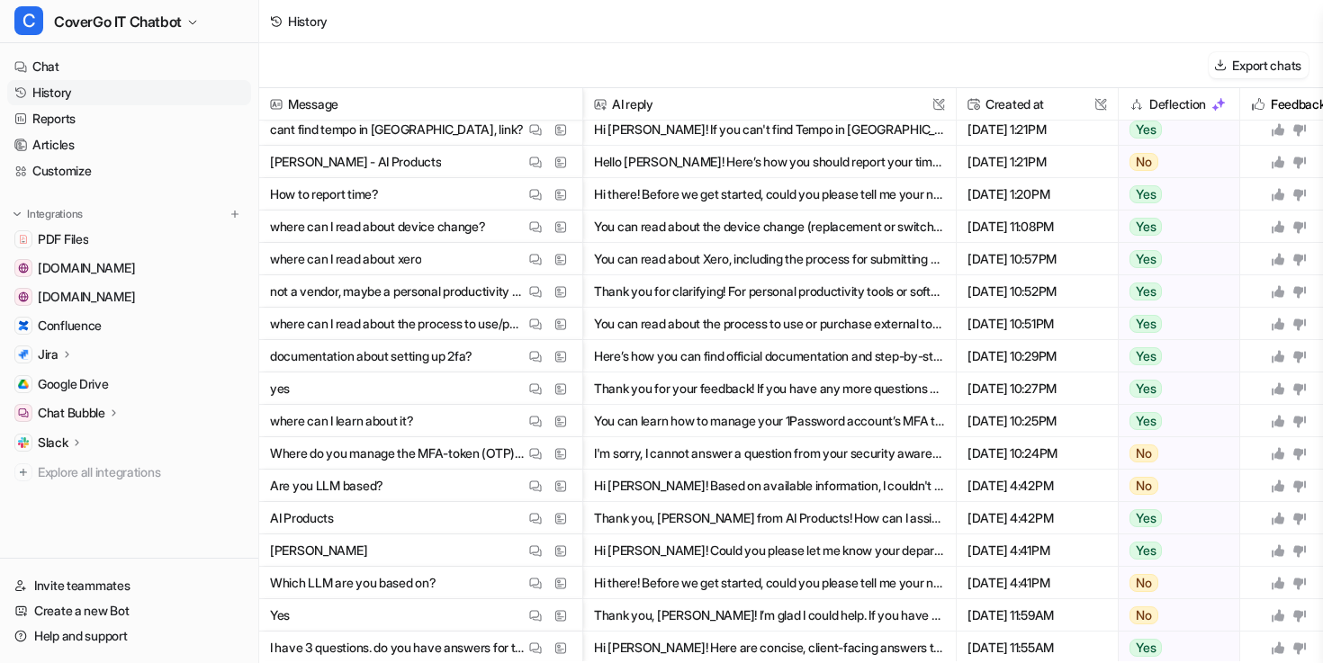
click at [524, 289] on p "not a vendor, maybe a personal productivity tool, or software." at bounding box center [397, 291] width 255 height 32
click at [531, 292] on img at bounding box center [535, 291] width 13 height 13
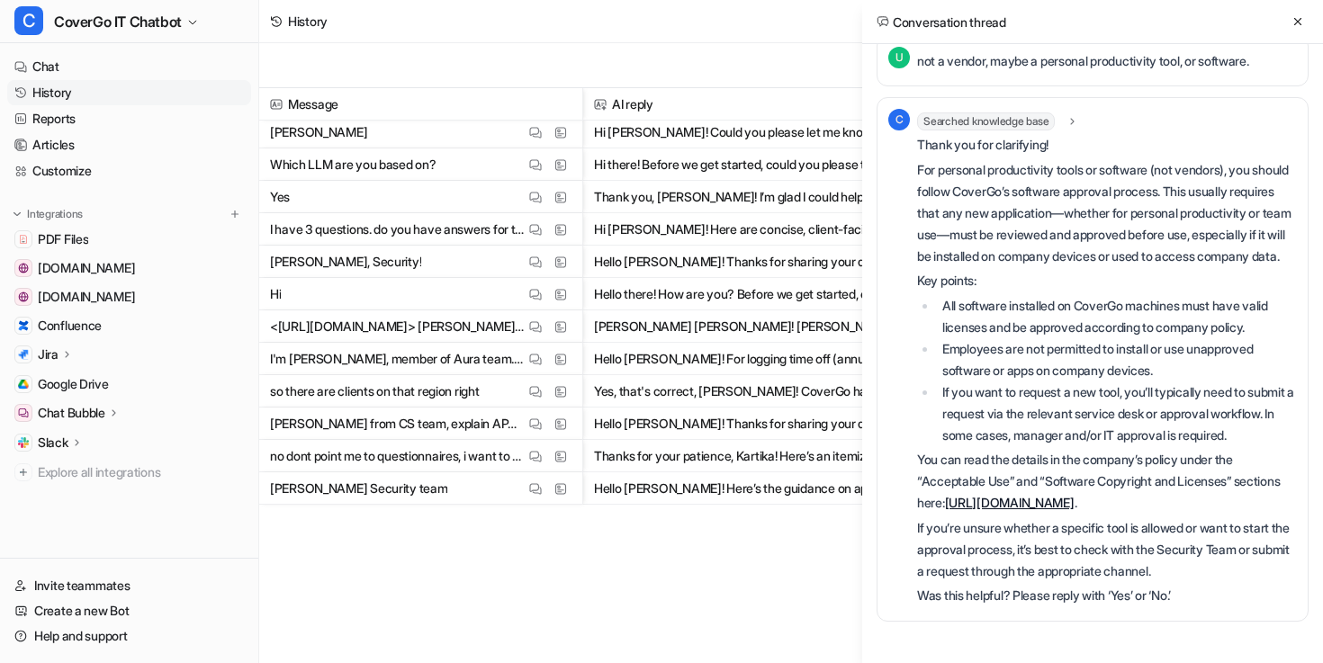
scroll to position [607, 0]
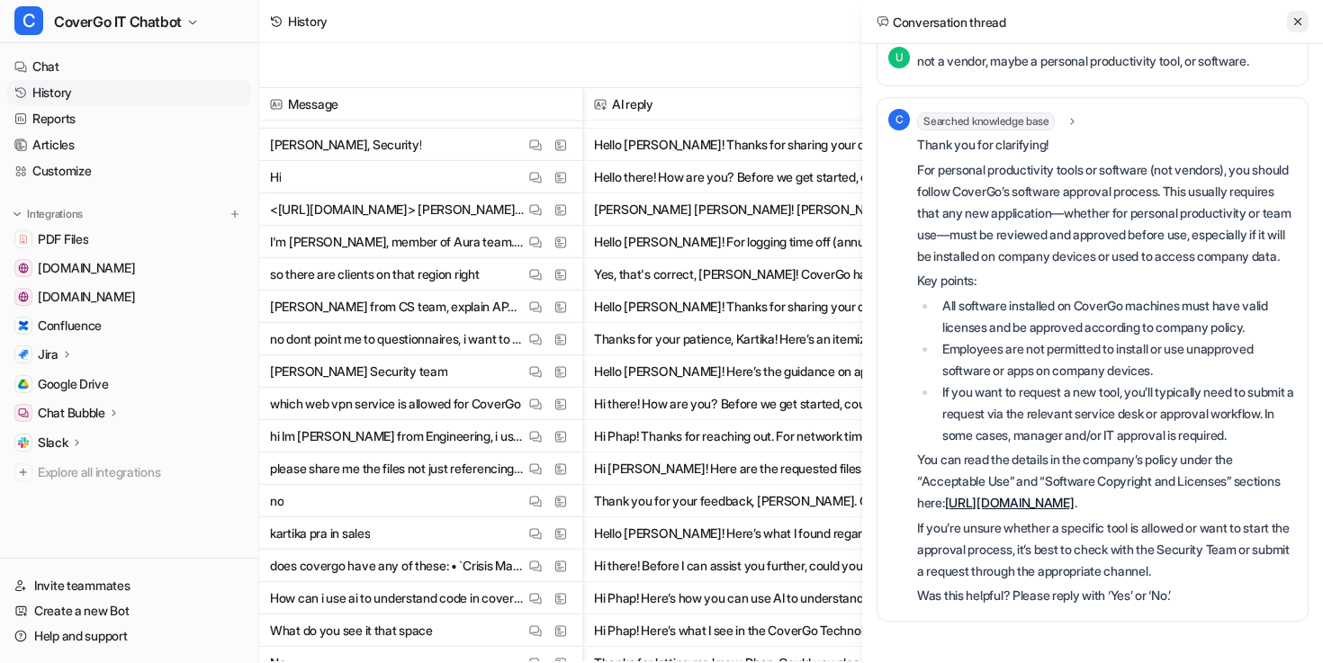
click at [1305, 16] on button at bounding box center [1298, 22] width 22 height 22
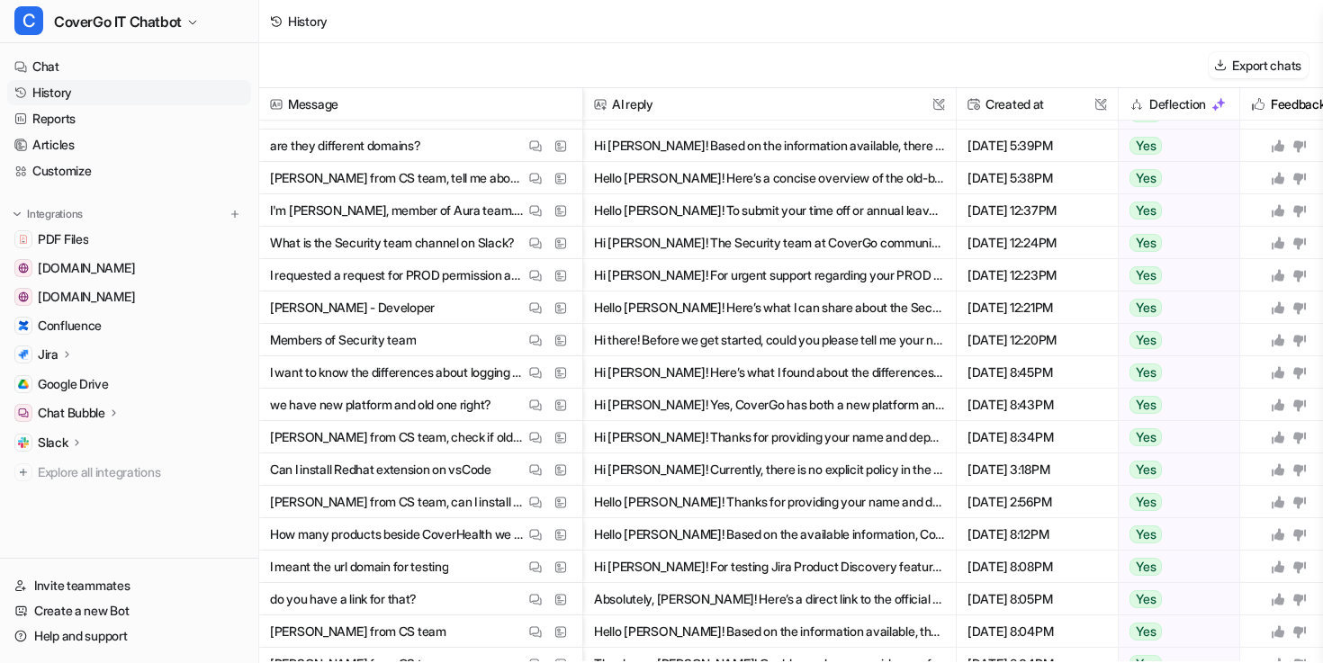
scroll to position [2034, 0]
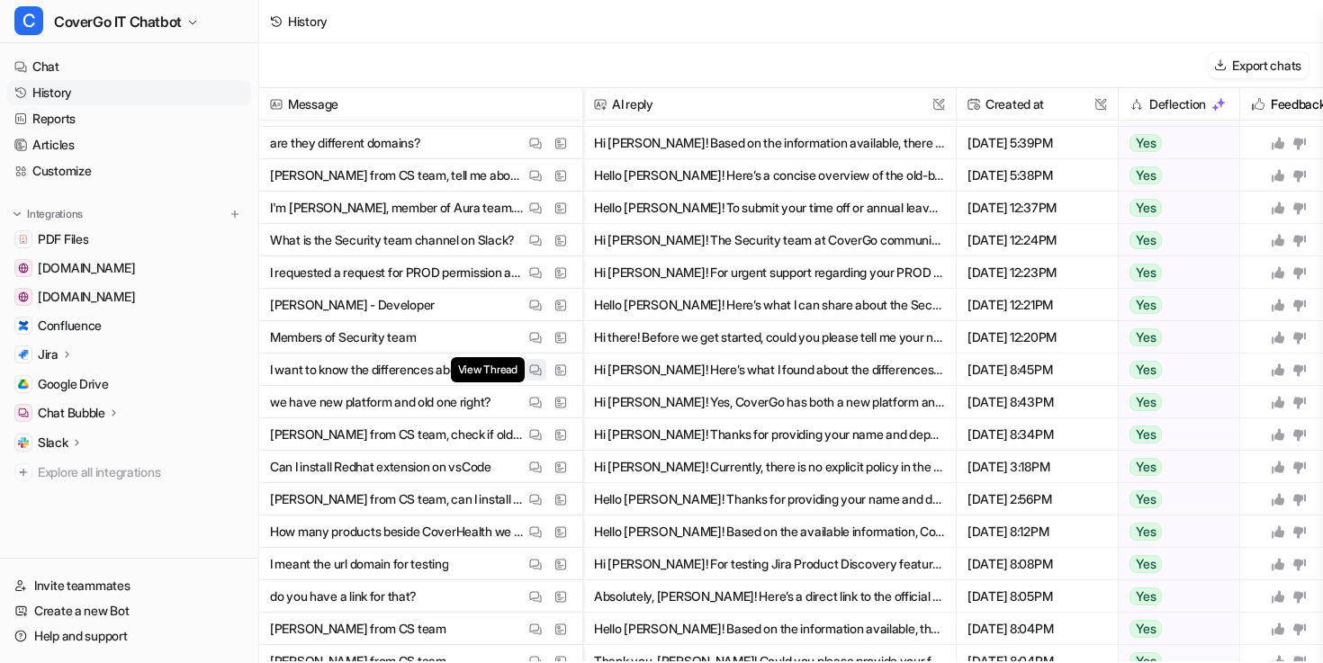
click at [532, 367] on img at bounding box center [535, 370] width 13 height 13
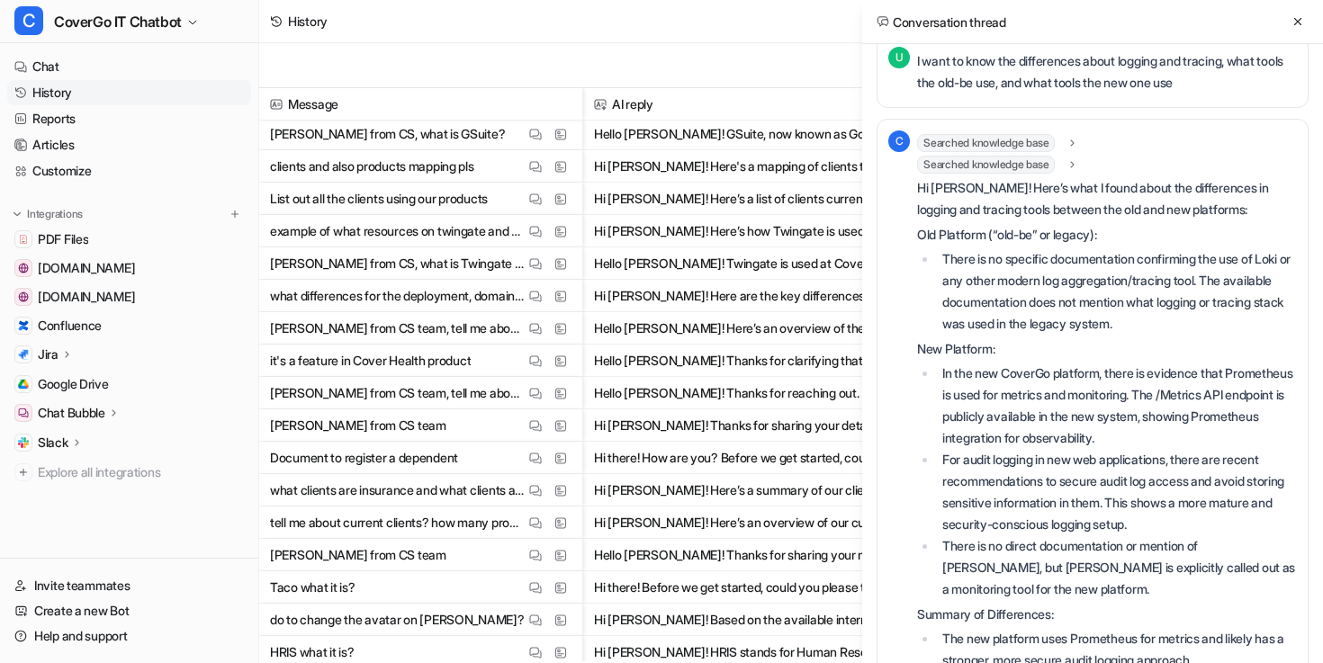
scroll to position [2699, 0]
